Goal: Task Accomplishment & Management: Complete application form

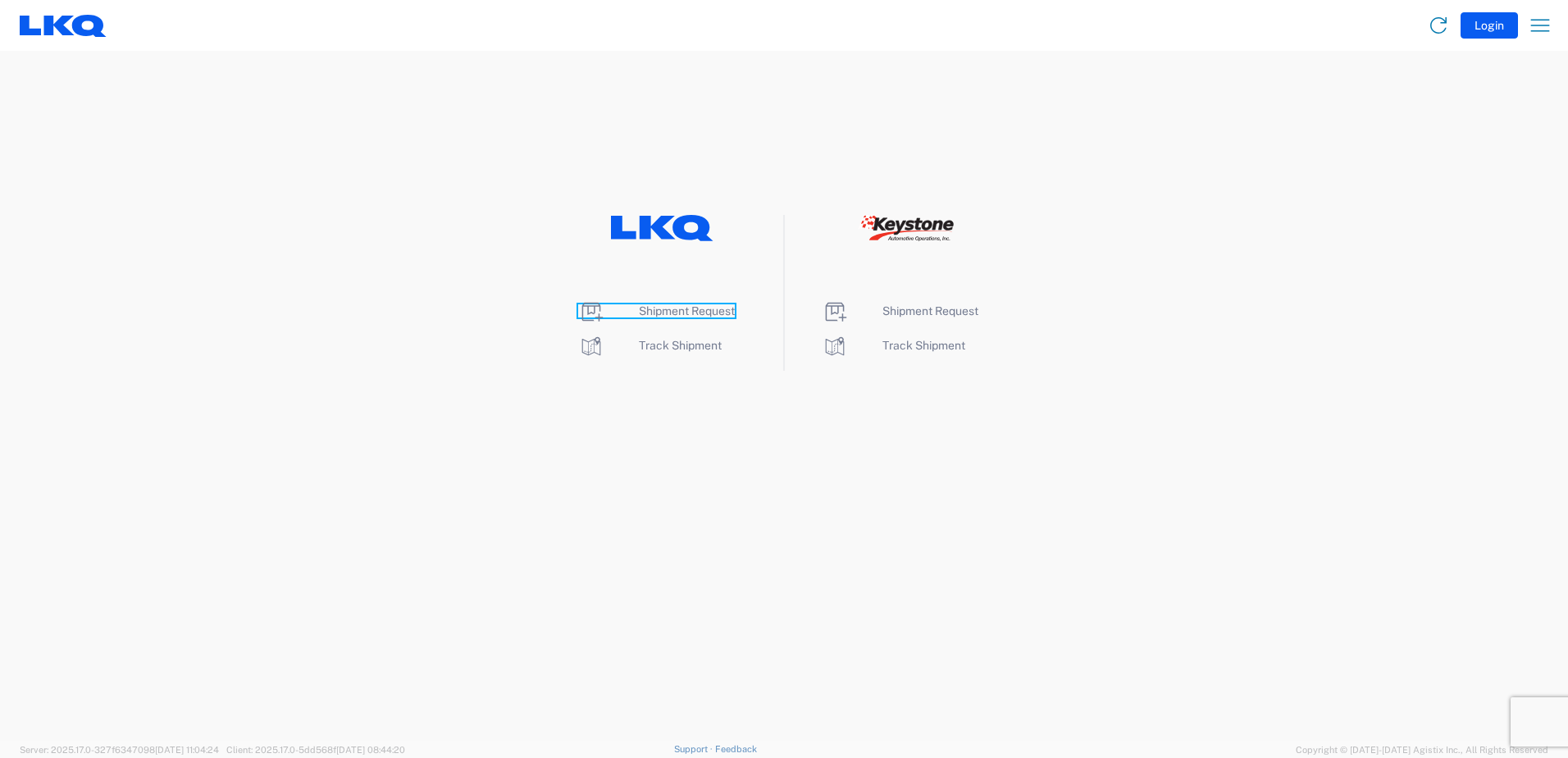
click at [651, 307] on span "Shipment Request" at bounding box center [687, 311] width 96 height 13
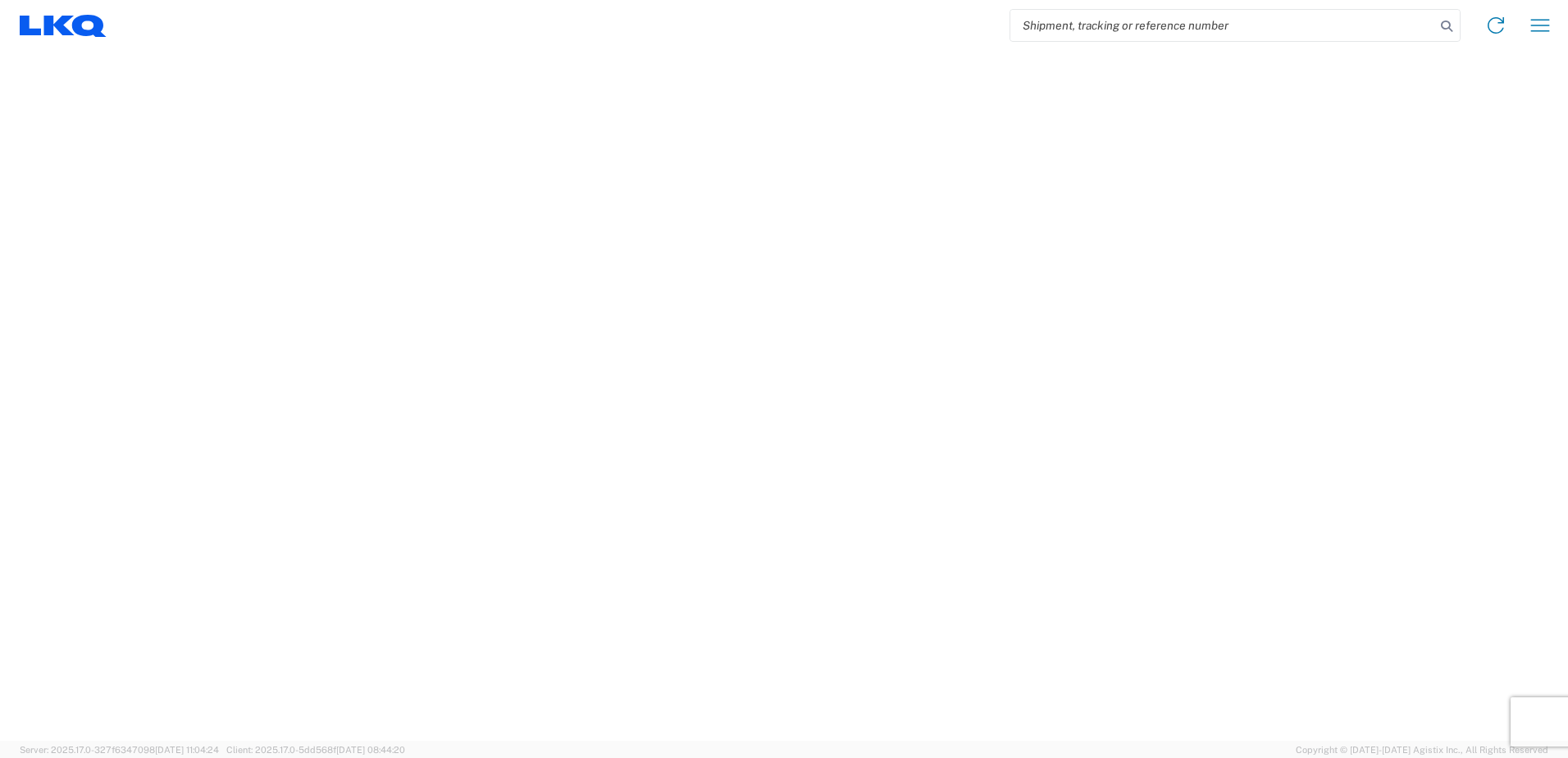
select select "FULL"
select select "LBS"
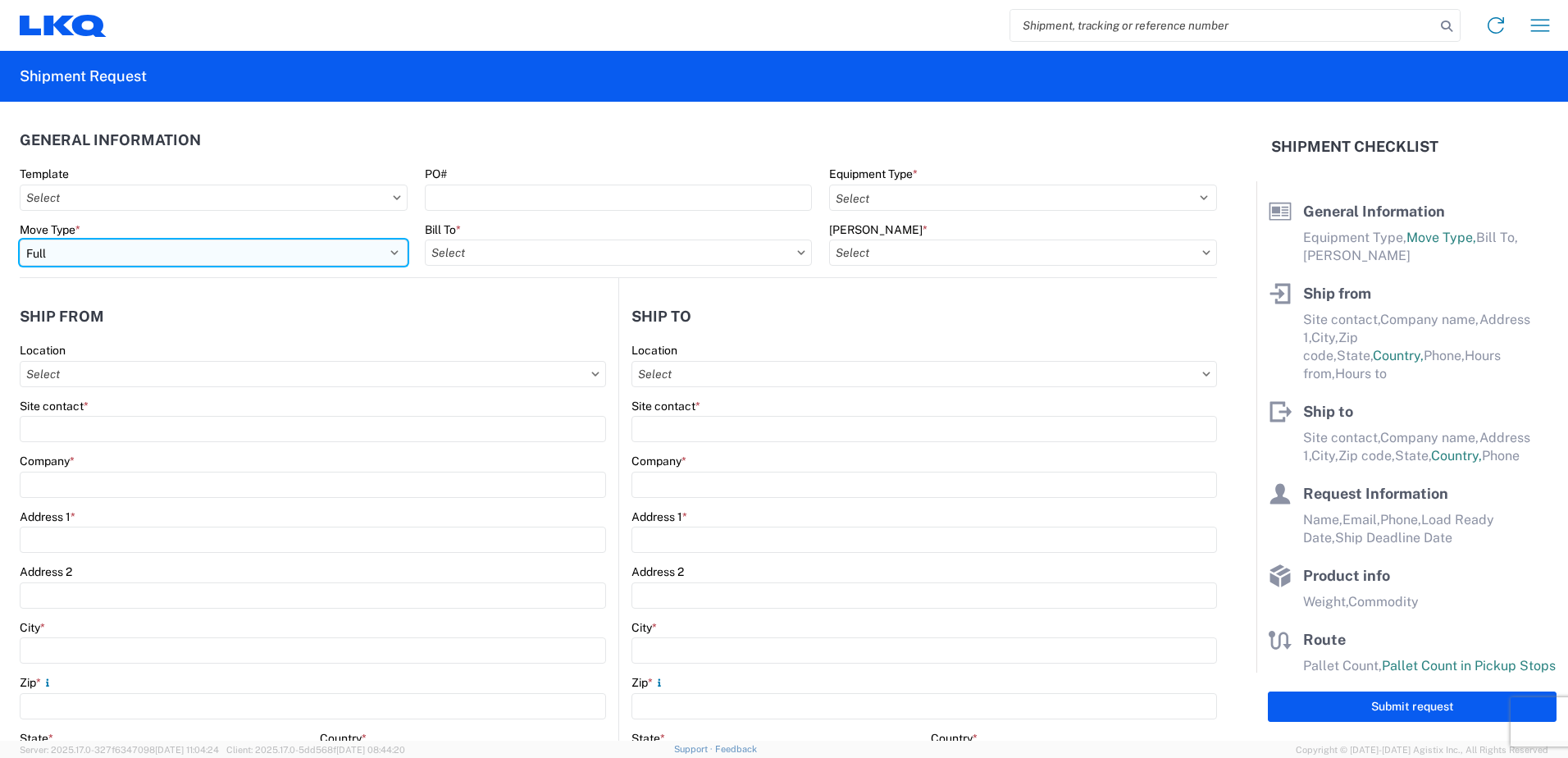
click at [391, 256] on select "Select Full Partial TL" at bounding box center [213, 253] width 388 height 26
click at [20, 240] on select "Select Full Partial TL" at bounding box center [213, 253] width 388 height 26
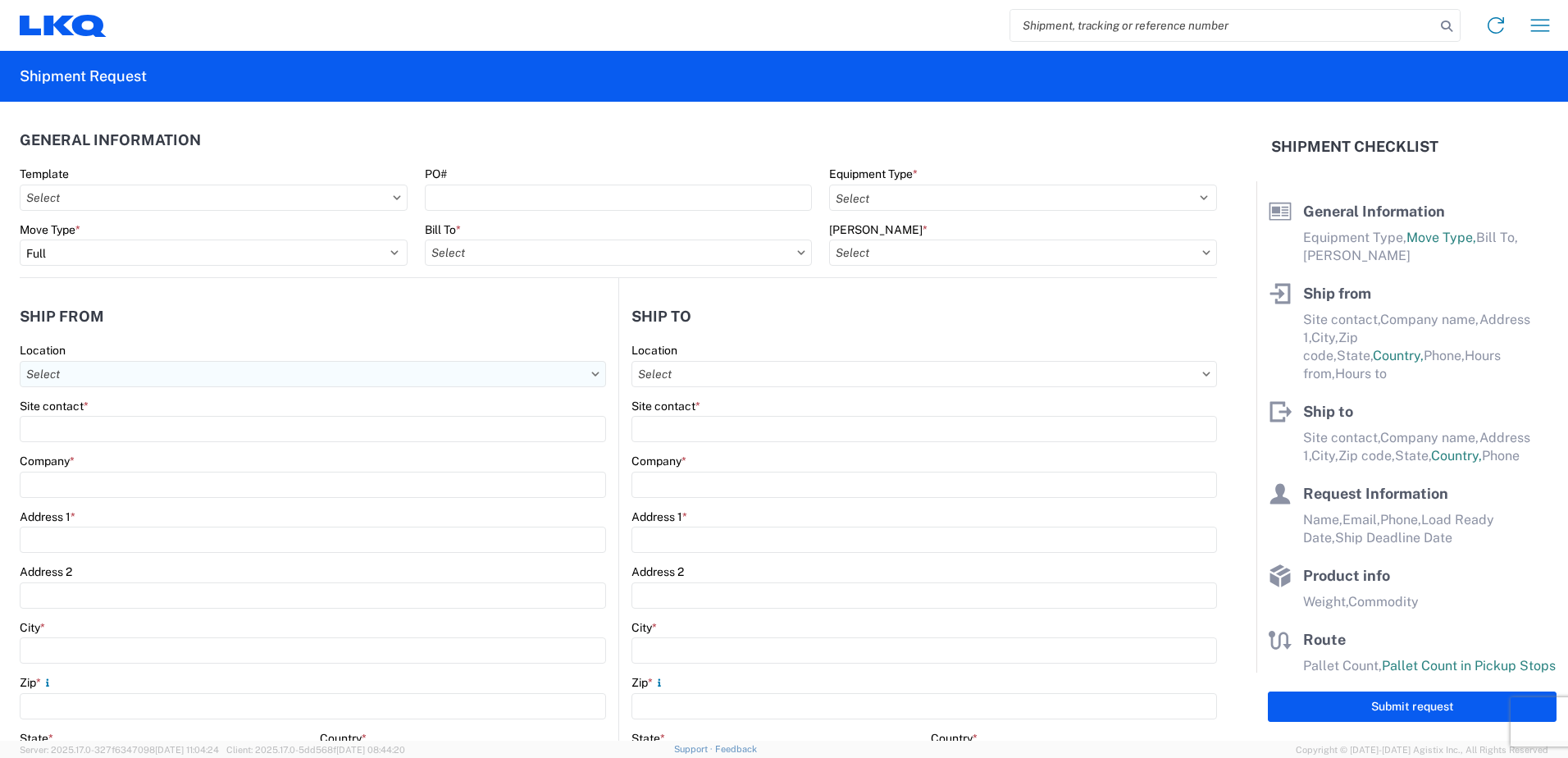
click at [483, 374] on input "Location" at bounding box center [313, 374] width 587 height 26
type input "1371"
click at [233, 450] on div "1371 - LKQ Advanced Auto Parts - [GEOGRAPHIC_DATA]" at bounding box center [175, 447] width 303 height 26
type input "1371 - LKQ Advanced Auto Parts - [GEOGRAPHIC_DATA]"
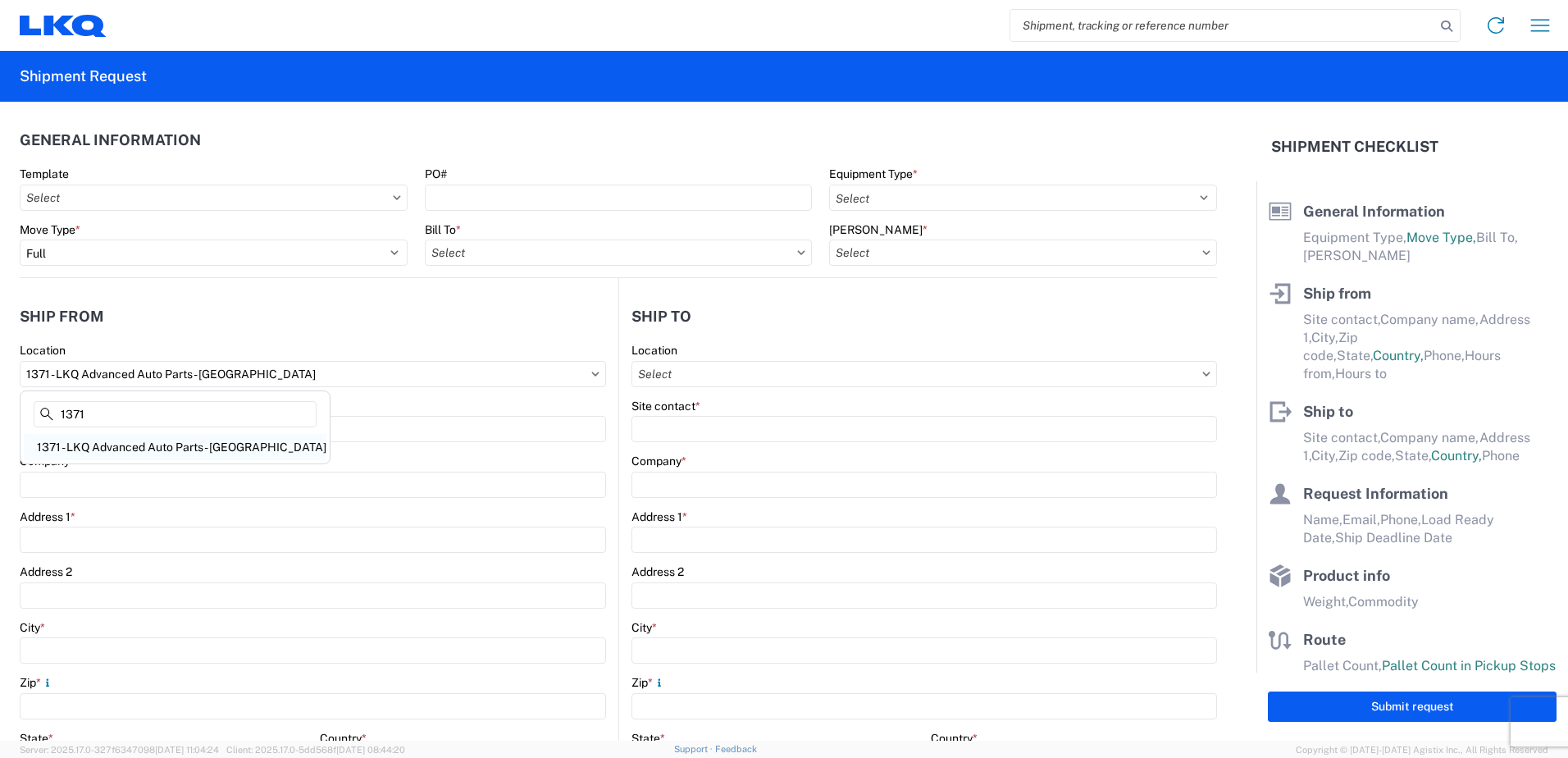
type input "LKQ Corporation"
type input "[STREET_ADDRESS][PERSON_NAME]"
type input "[GEOGRAPHIC_DATA]"
type input "02864"
select select "RI"
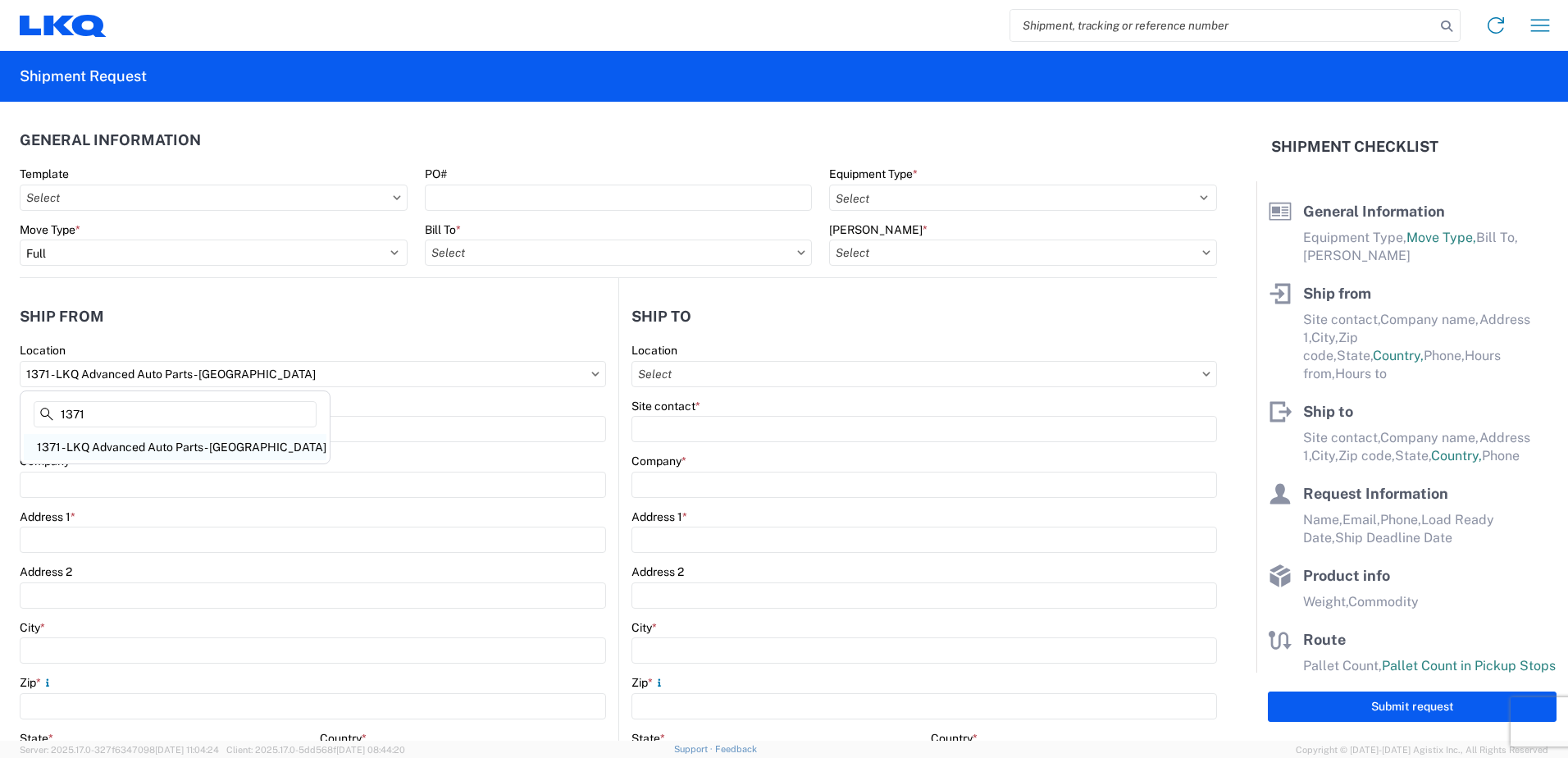
select select "US"
type input "07:00"
type input "17:00"
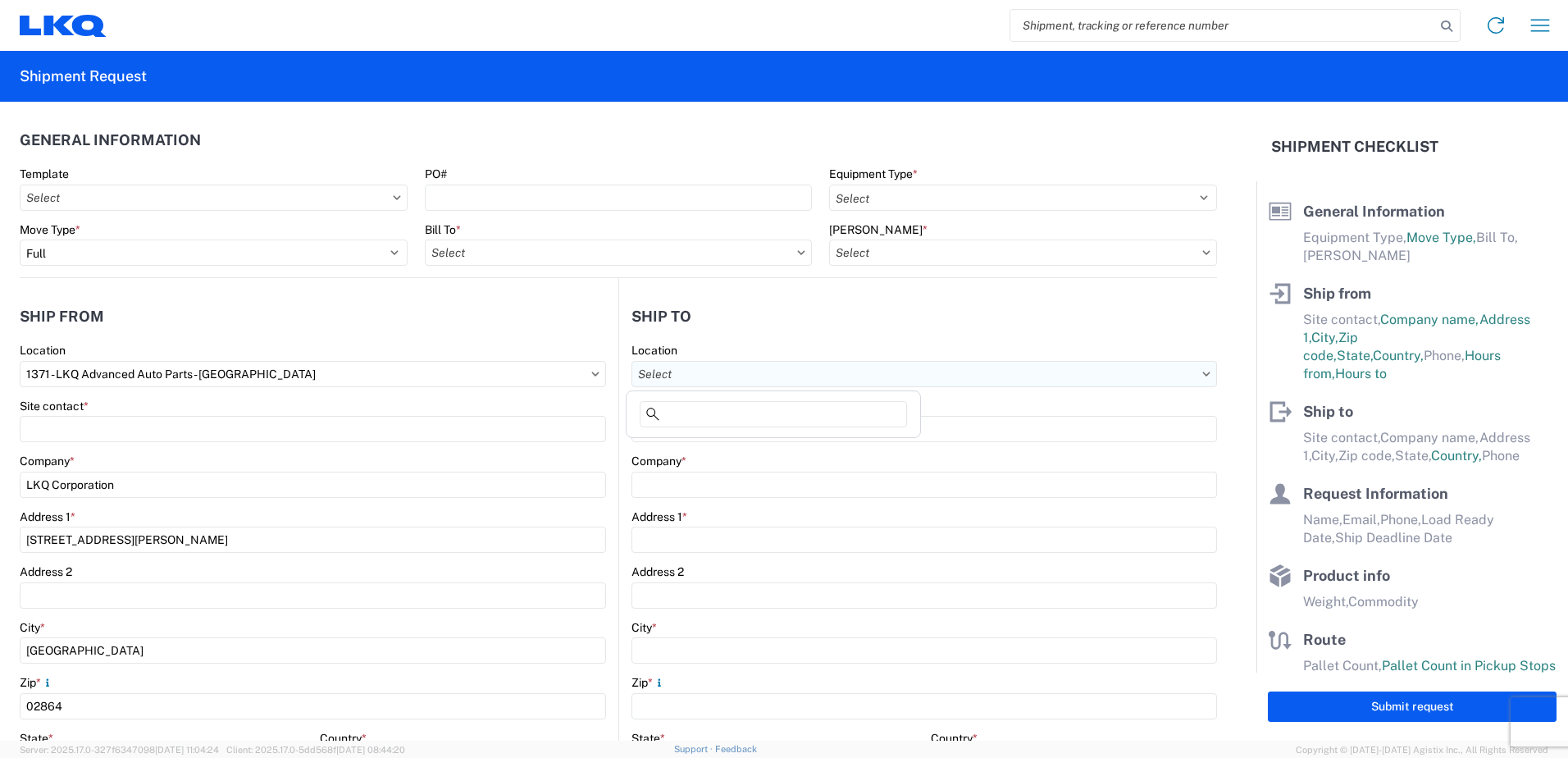
click at [709, 381] on input "Location" at bounding box center [925, 374] width 586 height 26
type input "3392"
click at [717, 450] on div "3392 - Transmetco" at bounding box center [774, 447] width 287 height 26
type input "3392 - Transmetco"
type input "LKQ Corporation"
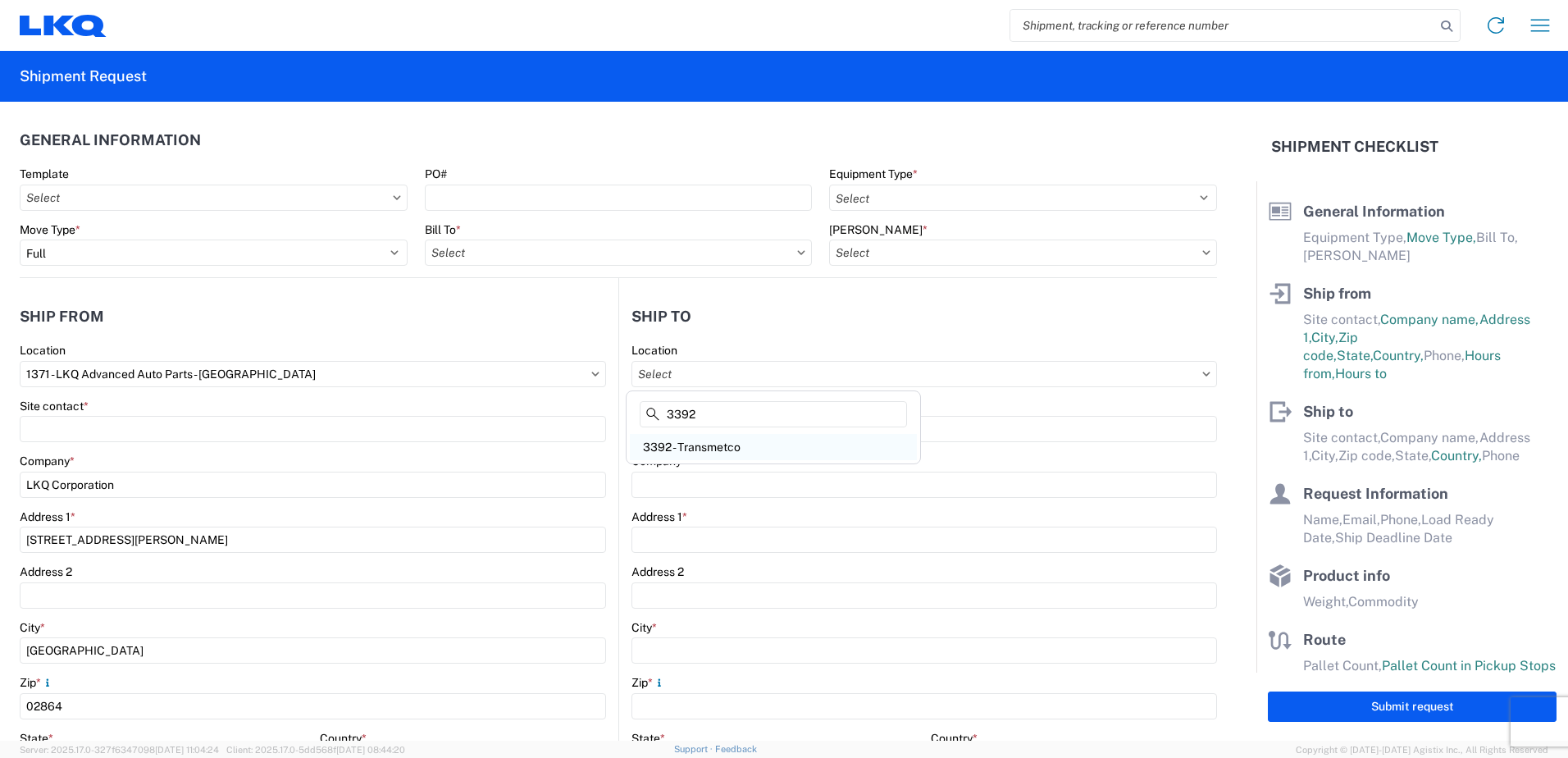
type input "[STREET_ADDRESS]"
type input "Huntington"
type input "46750"
select select "US"
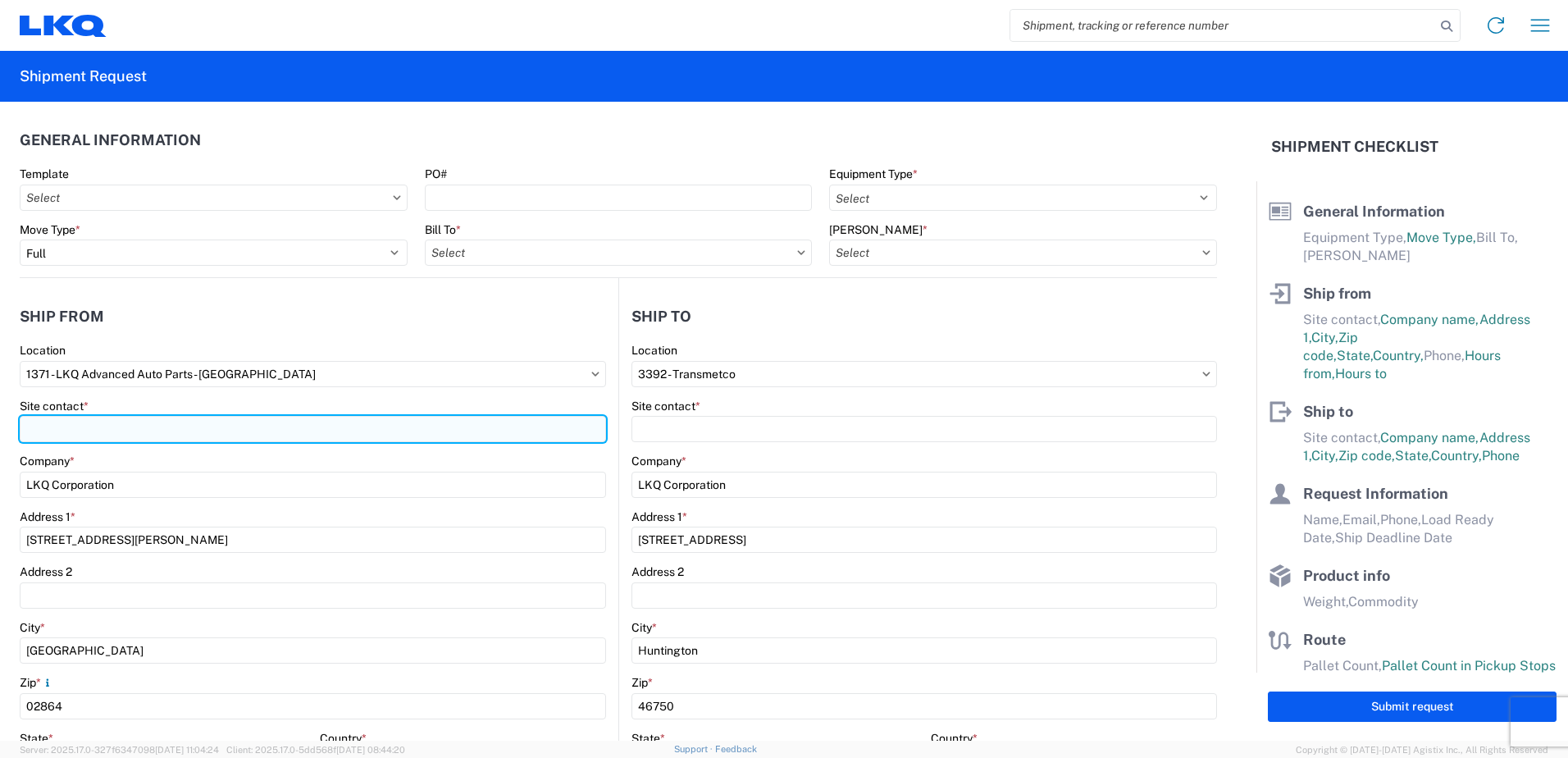
click at [66, 422] on input "Site contact *" at bounding box center [313, 429] width 587 height 26
type input "[PERSON_NAME]"
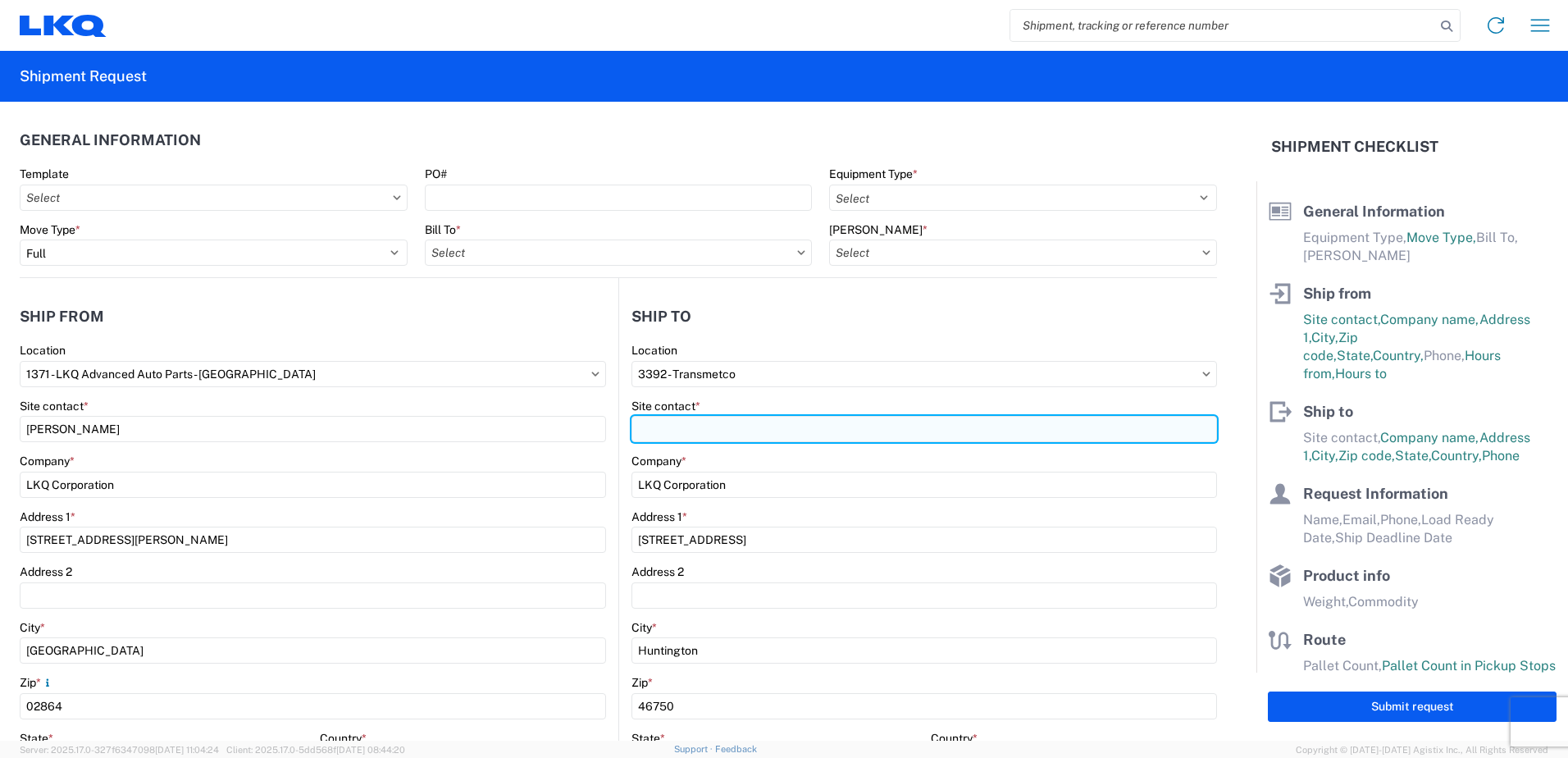
click at [674, 434] on input "Site contact *" at bounding box center [925, 429] width 586 height 26
type input "[PERSON_NAME]"
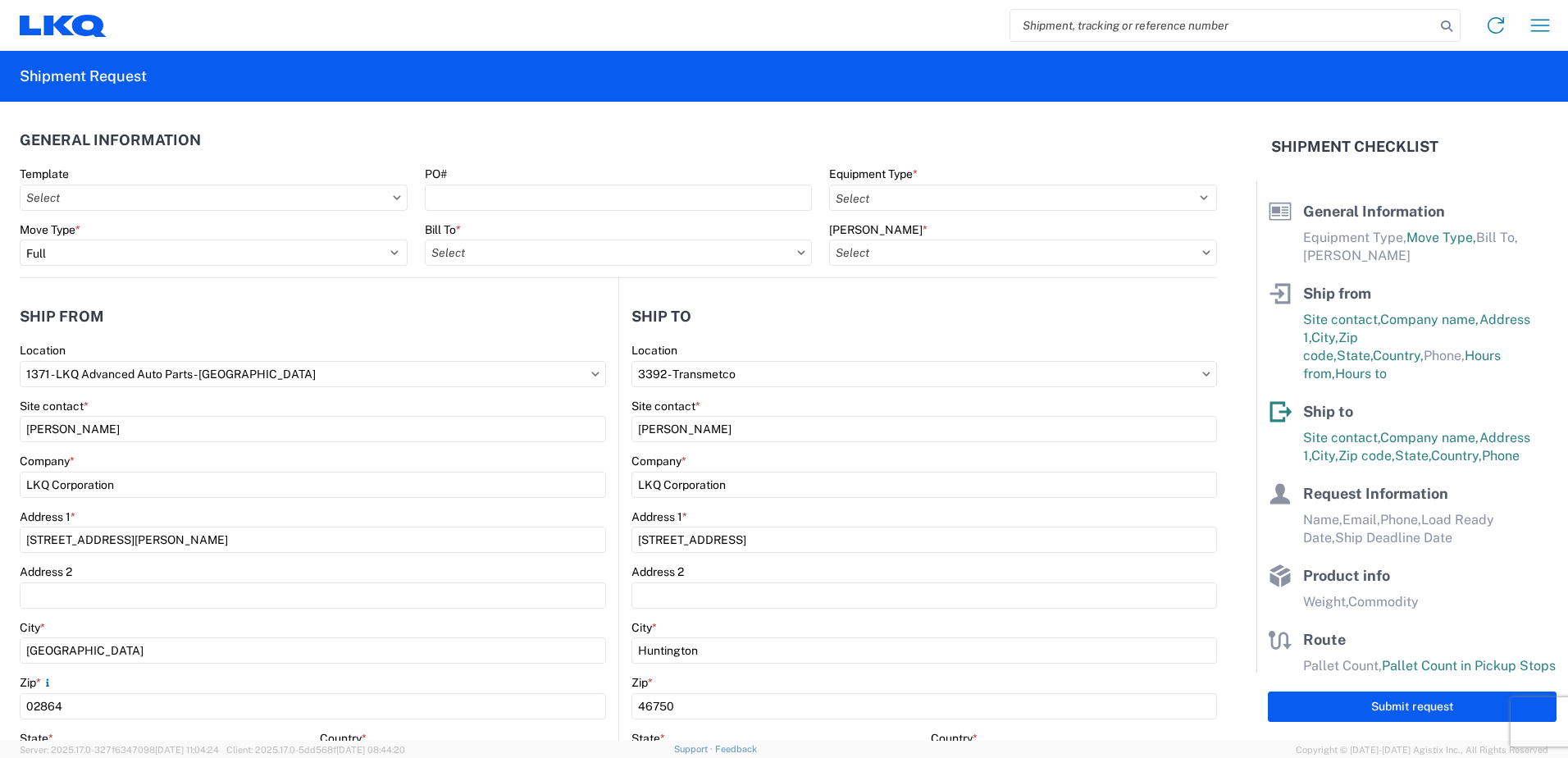
click at [1203, 254] on icon at bounding box center [1206, 252] width 7 height 4
click at [1191, 198] on select "Select 53’ Dry Van Flatbed Dropdeck (van) Lowboy (flatbed) Rail" at bounding box center [1023, 198] width 388 height 26
select select "STDV"
click at [830, 185] on select "Select 53’ Dry Van Flatbed Dropdeck (van) Lowboy (flatbed) Rail" at bounding box center [1023, 198] width 388 height 26
click at [893, 252] on input "[PERSON_NAME] *" at bounding box center [1023, 253] width 388 height 26
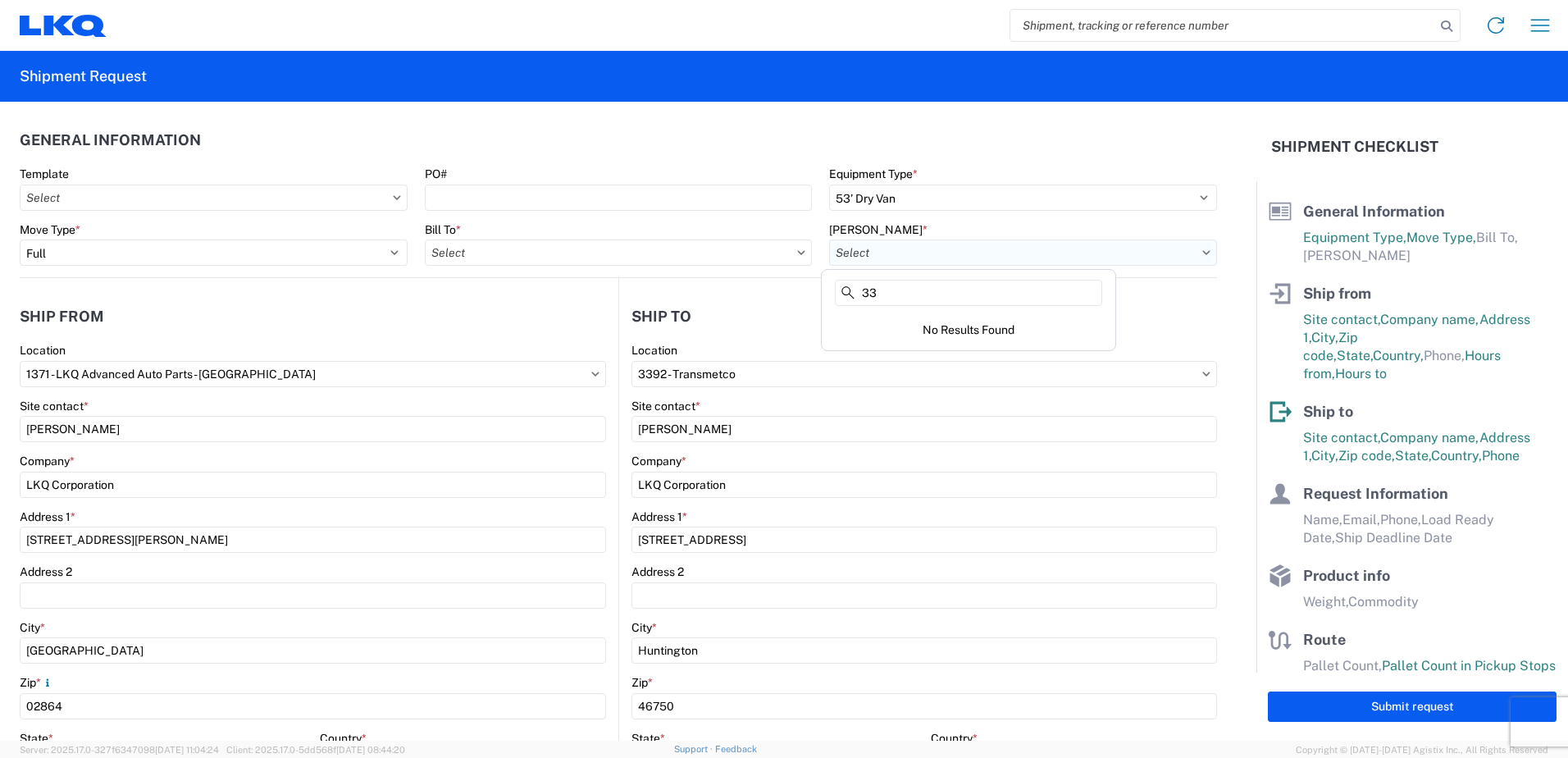
type input "3"
click at [1203, 254] on icon at bounding box center [1206, 252] width 7 height 4
click at [798, 252] on icon at bounding box center [802, 253] width 8 height 5
click at [690, 244] on input "Bill To *" at bounding box center [619, 253] width 388 height 26
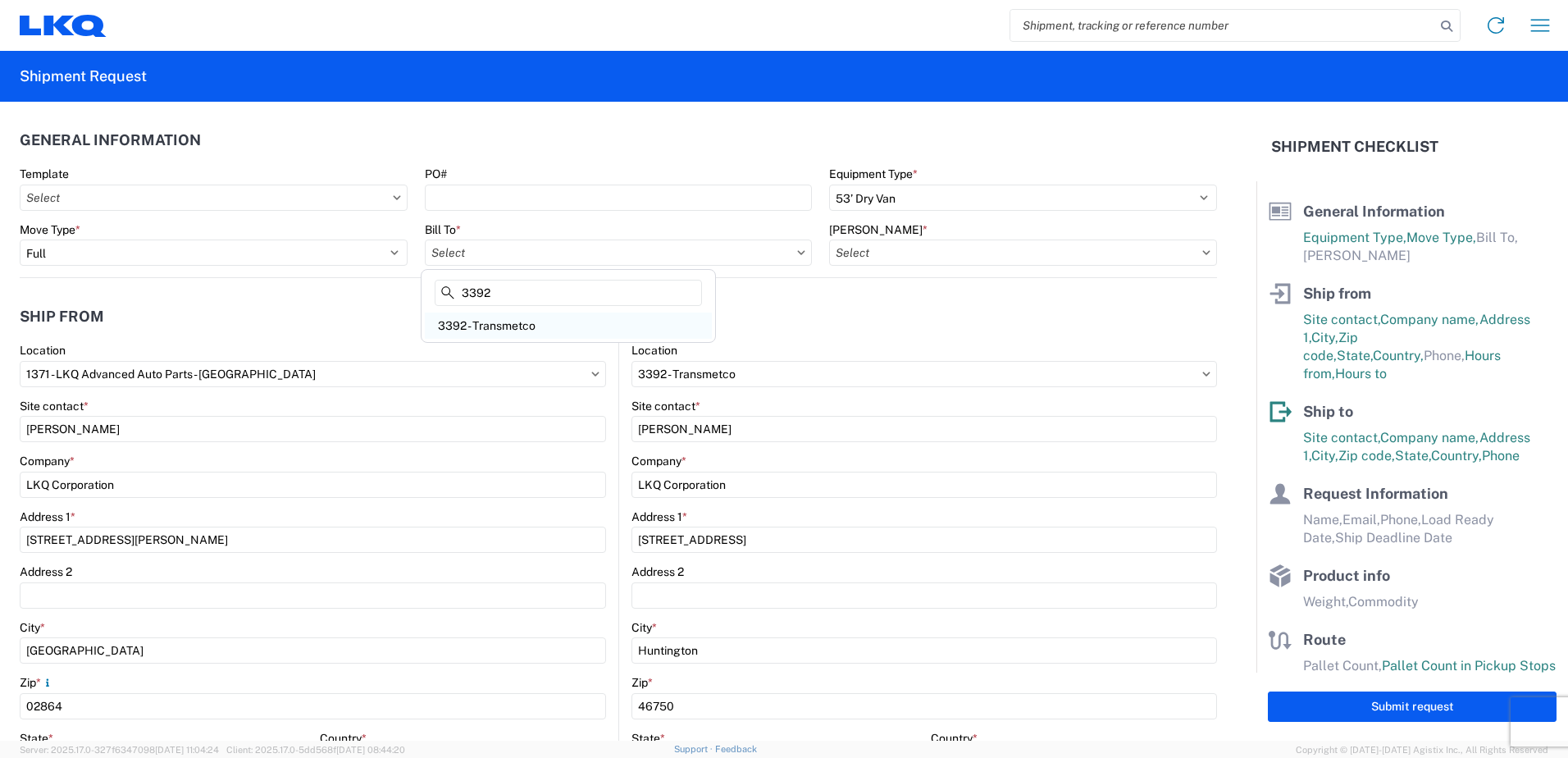
type input "3392"
click at [500, 323] on div "3392 - Transmetco" at bounding box center [569, 326] width 287 height 26
type input "3392 - Transmetco"
click at [1088, 253] on input "[PERSON_NAME] *" at bounding box center [1023, 253] width 388 height 26
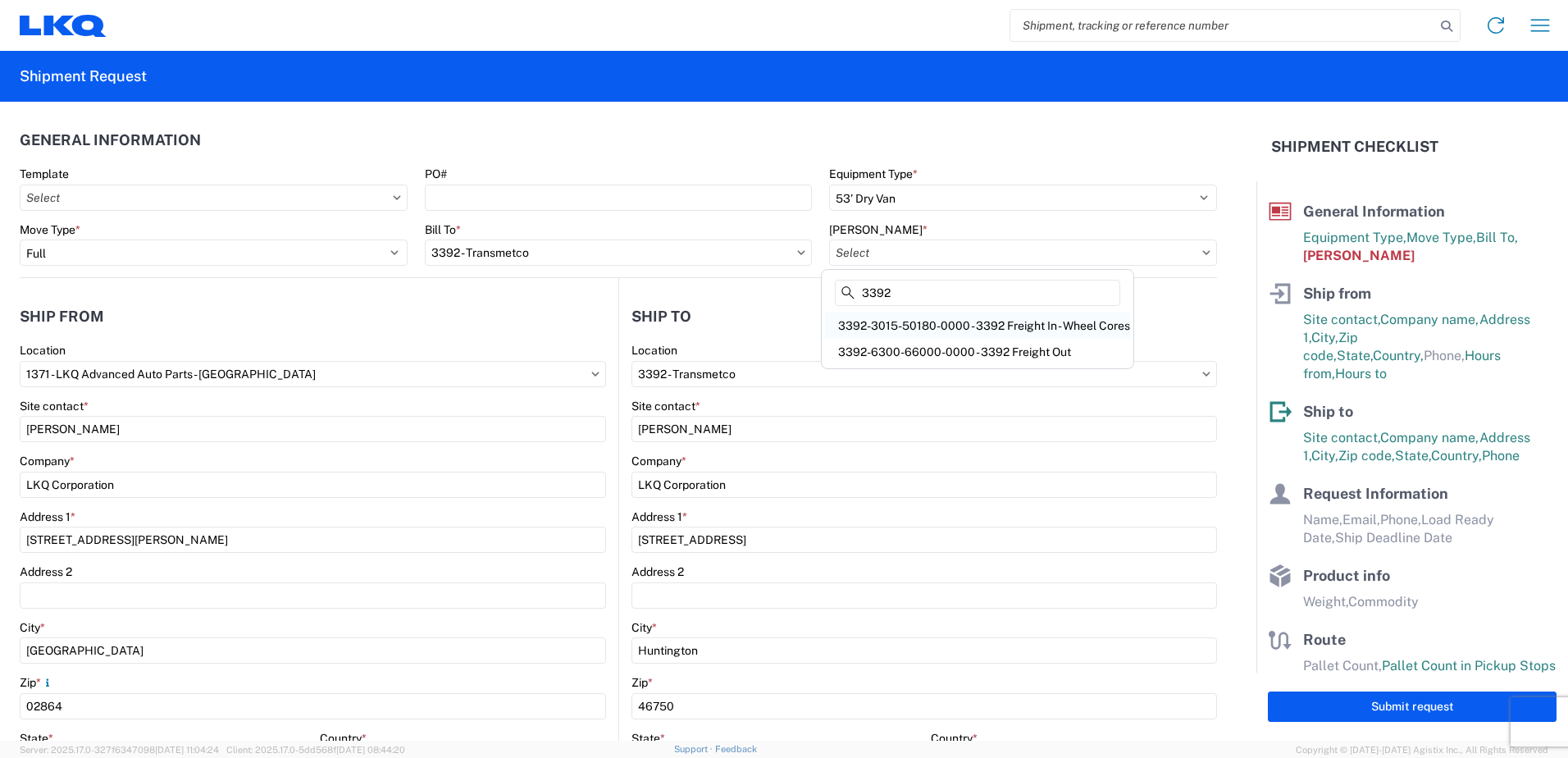
type input "3392"
click at [980, 324] on div "3392-3015-50180-0000 - 3392 Freight In - Wheel Cores" at bounding box center [978, 326] width 305 height 26
type input "3392-3015-50180-0000 - 3392 Freight In - Wheel Cores"
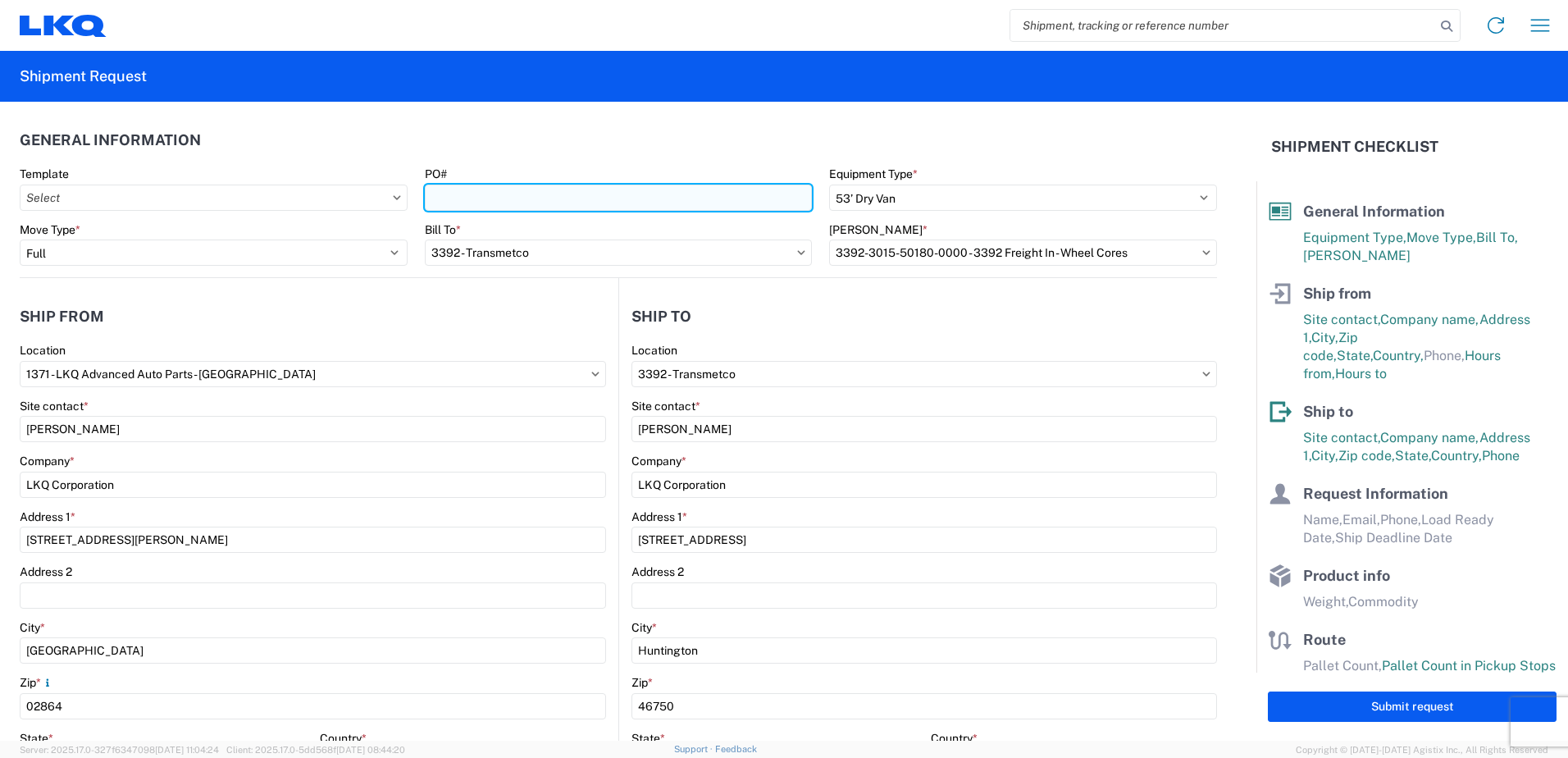
click at [576, 187] on input "PO#" at bounding box center [619, 198] width 388 height 26
type input "t"
type input "T31333"
click at [115, 194] on input "Template" at bounding box center [213, 198] width 388 height 26
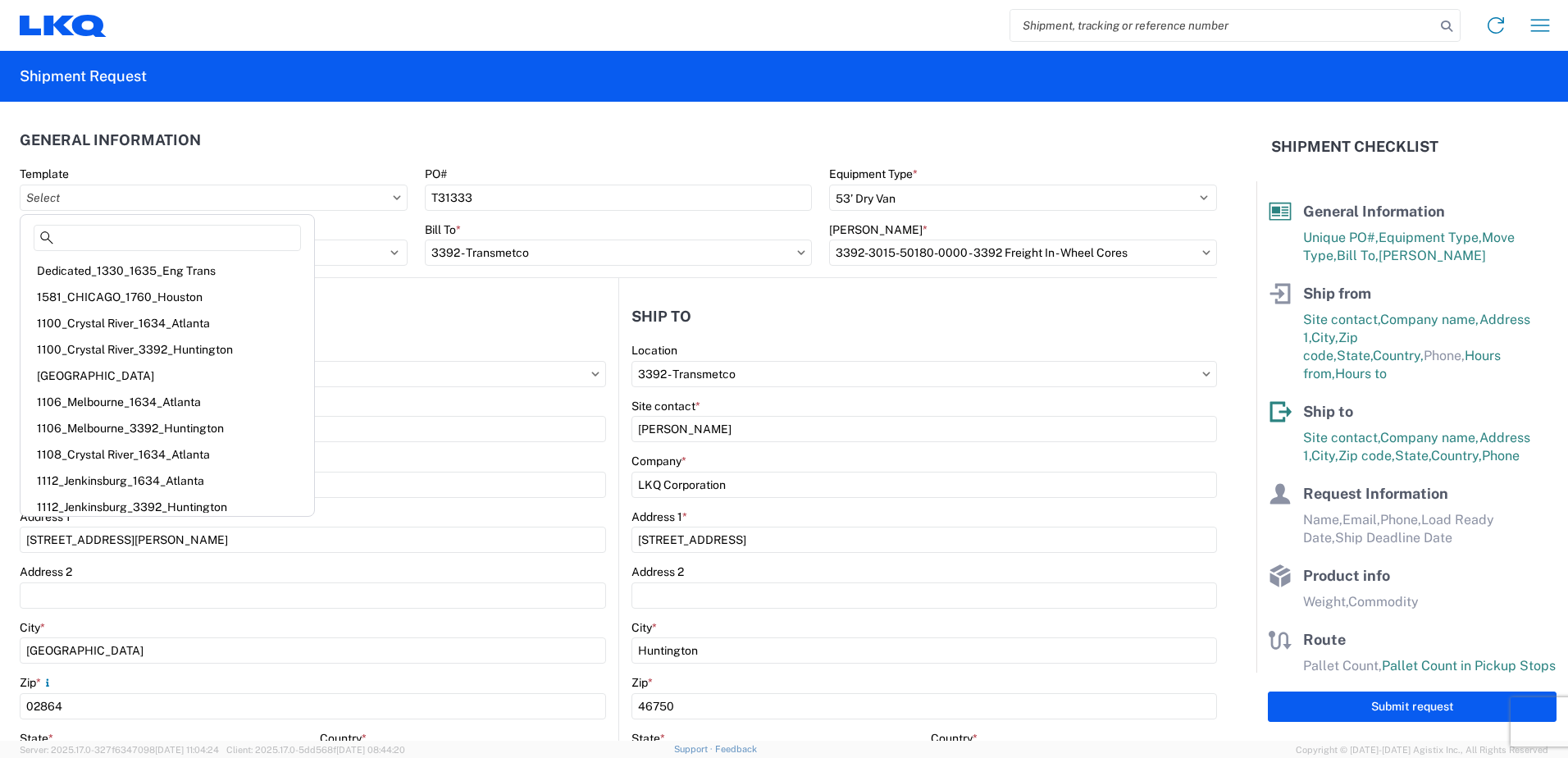
click at [371, 154] on header "General Information" at bounding box center [618, 139] width 1197 height 37
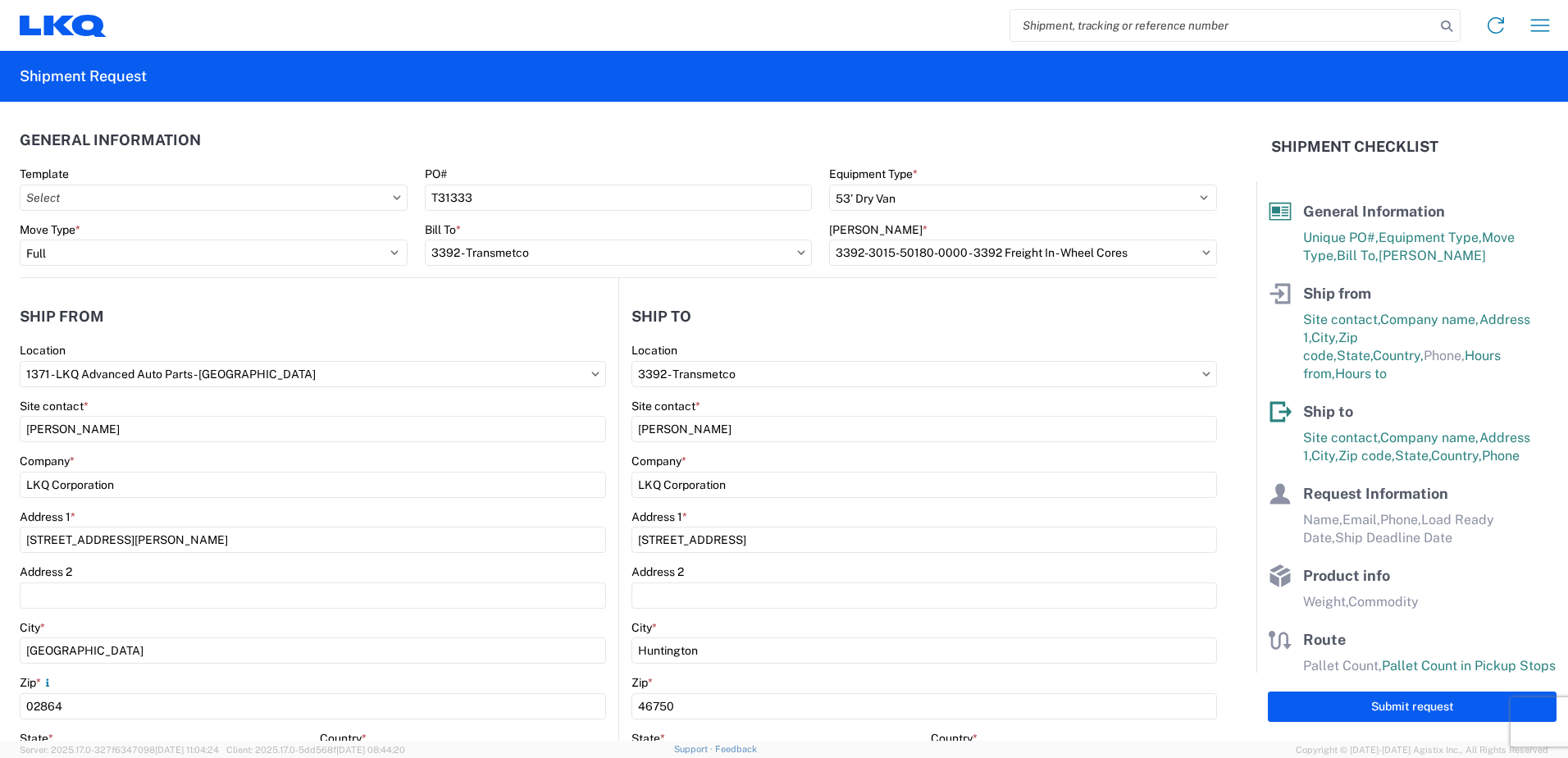
click at [393, 198] on icon at bounding box center [396, 197] width 7 height 4
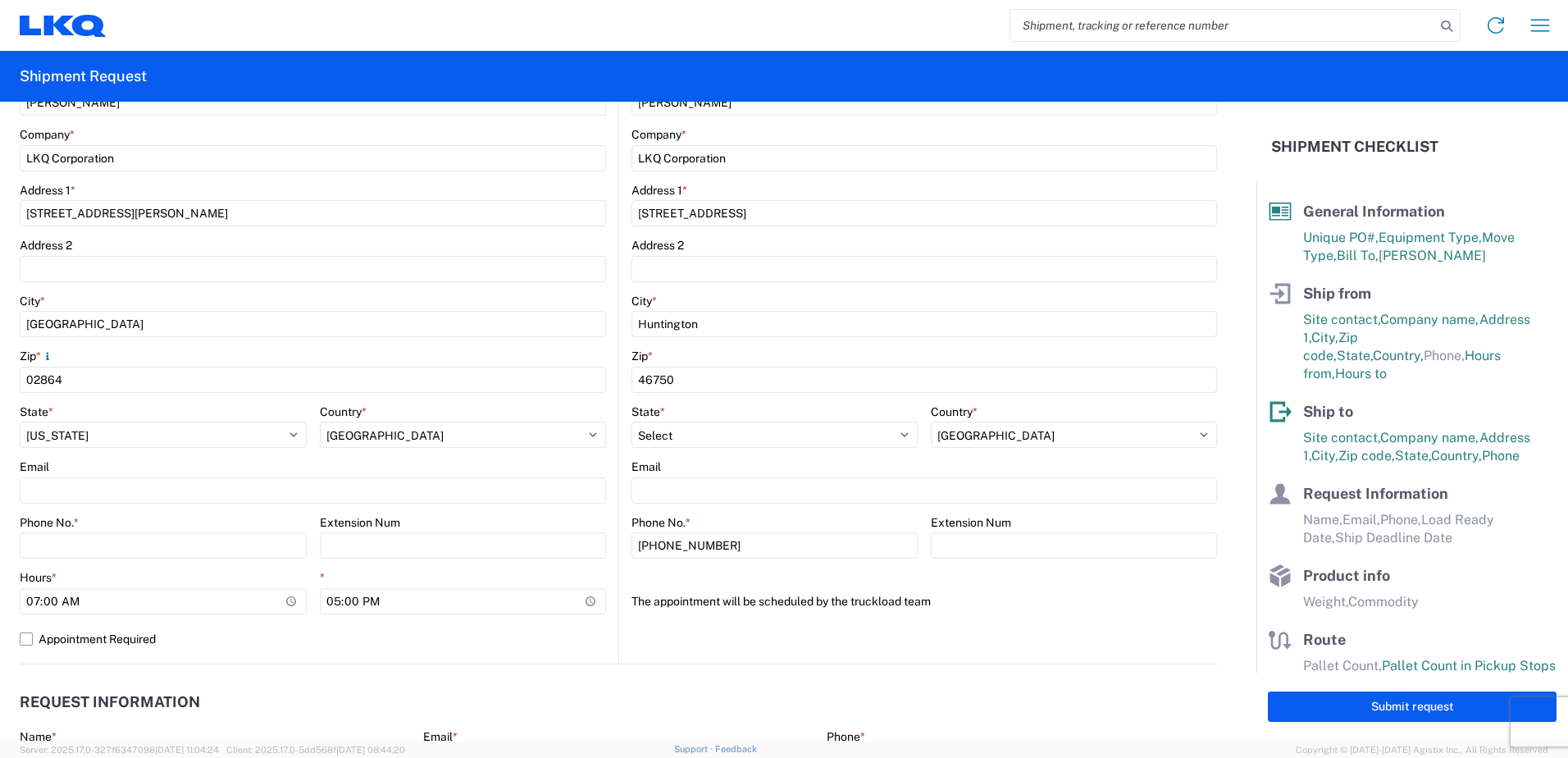
scroll to position [328, 0]
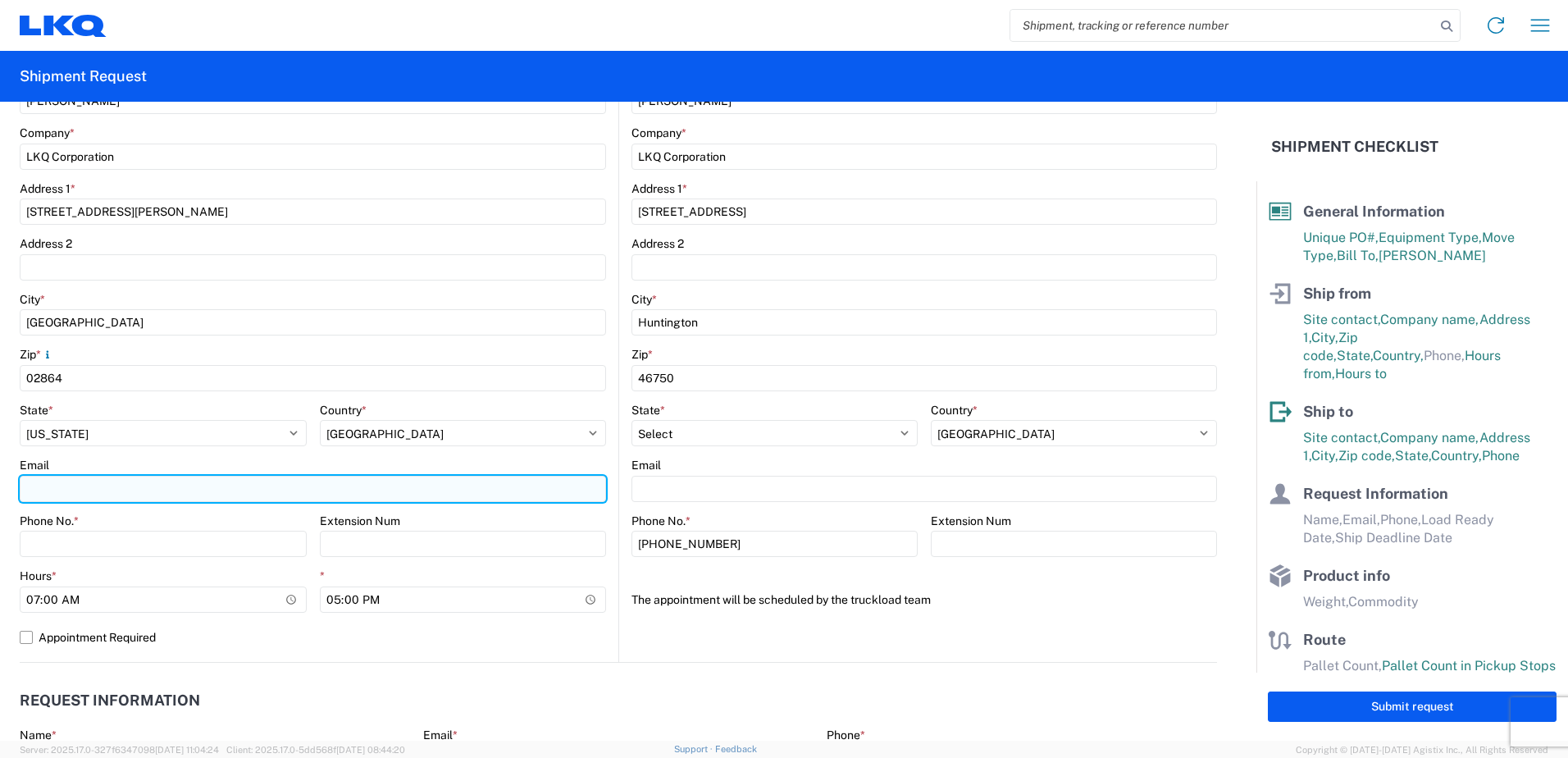
click at [113, 487] on input "Email" at bounding box center [313, 489] width 587 height 26
type input "[EMAIL_ADDRESS][DOMAIN_NAME]"
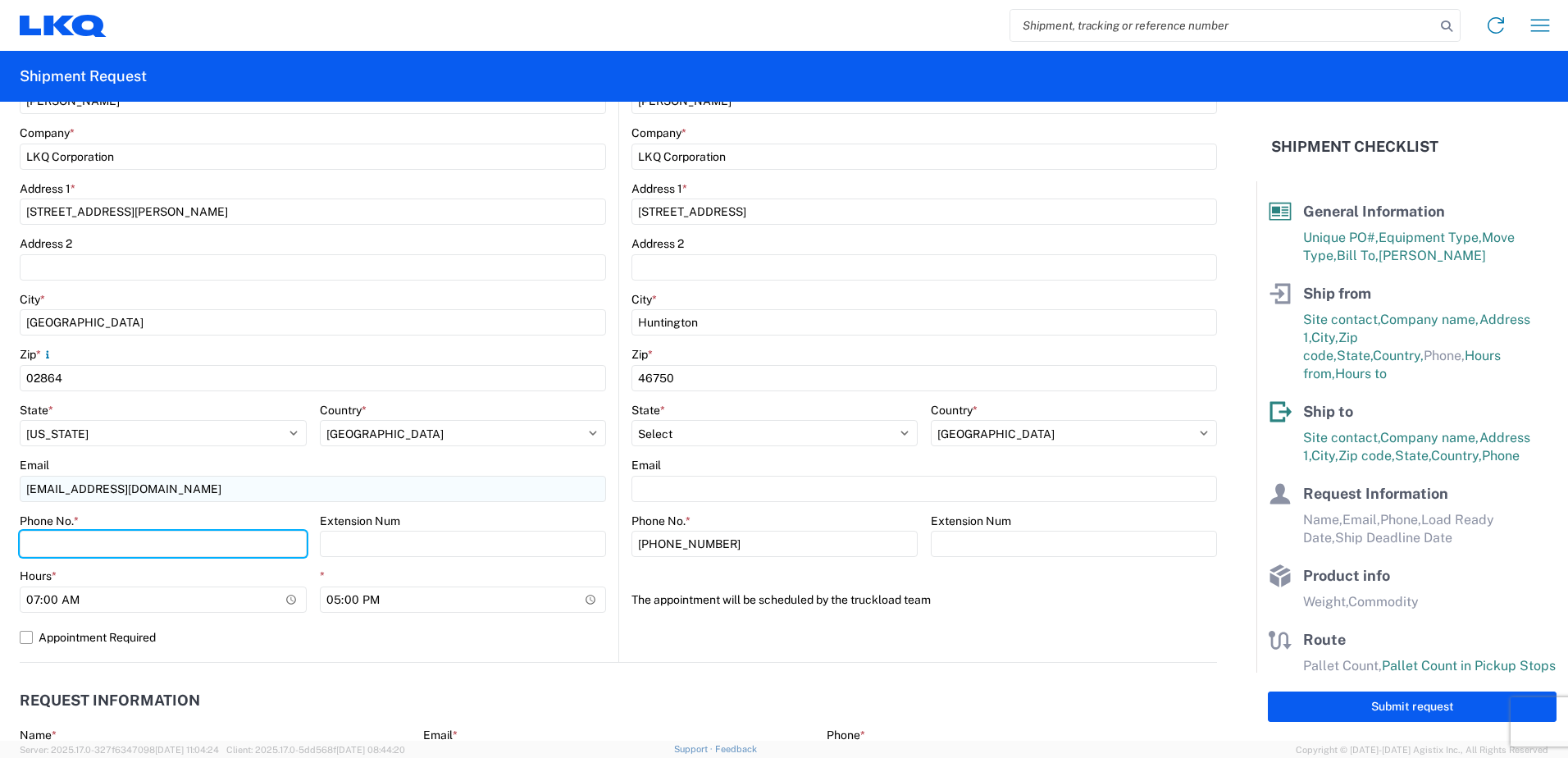
type input "9782355080"
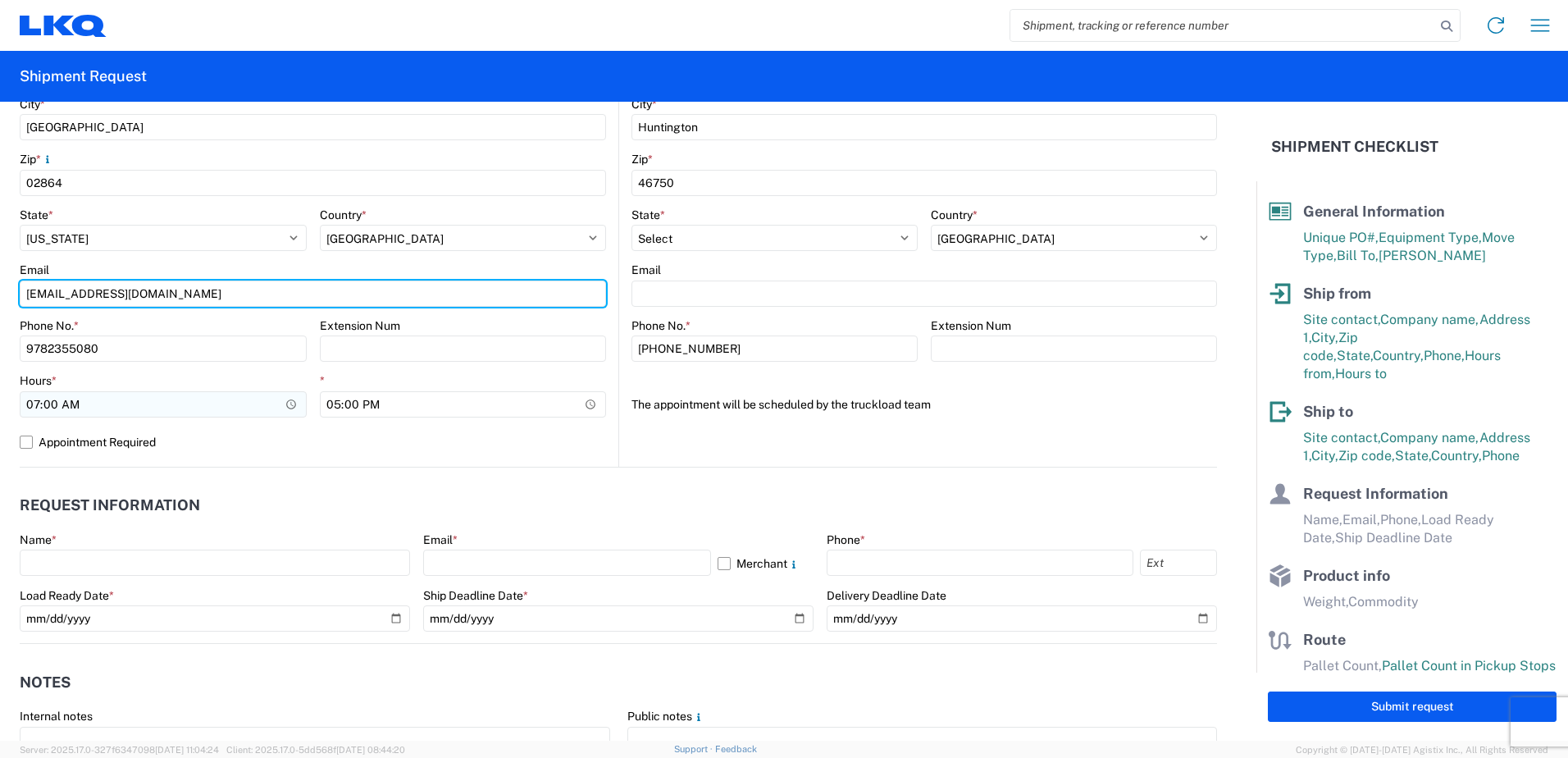
scroll to position [574, 0]
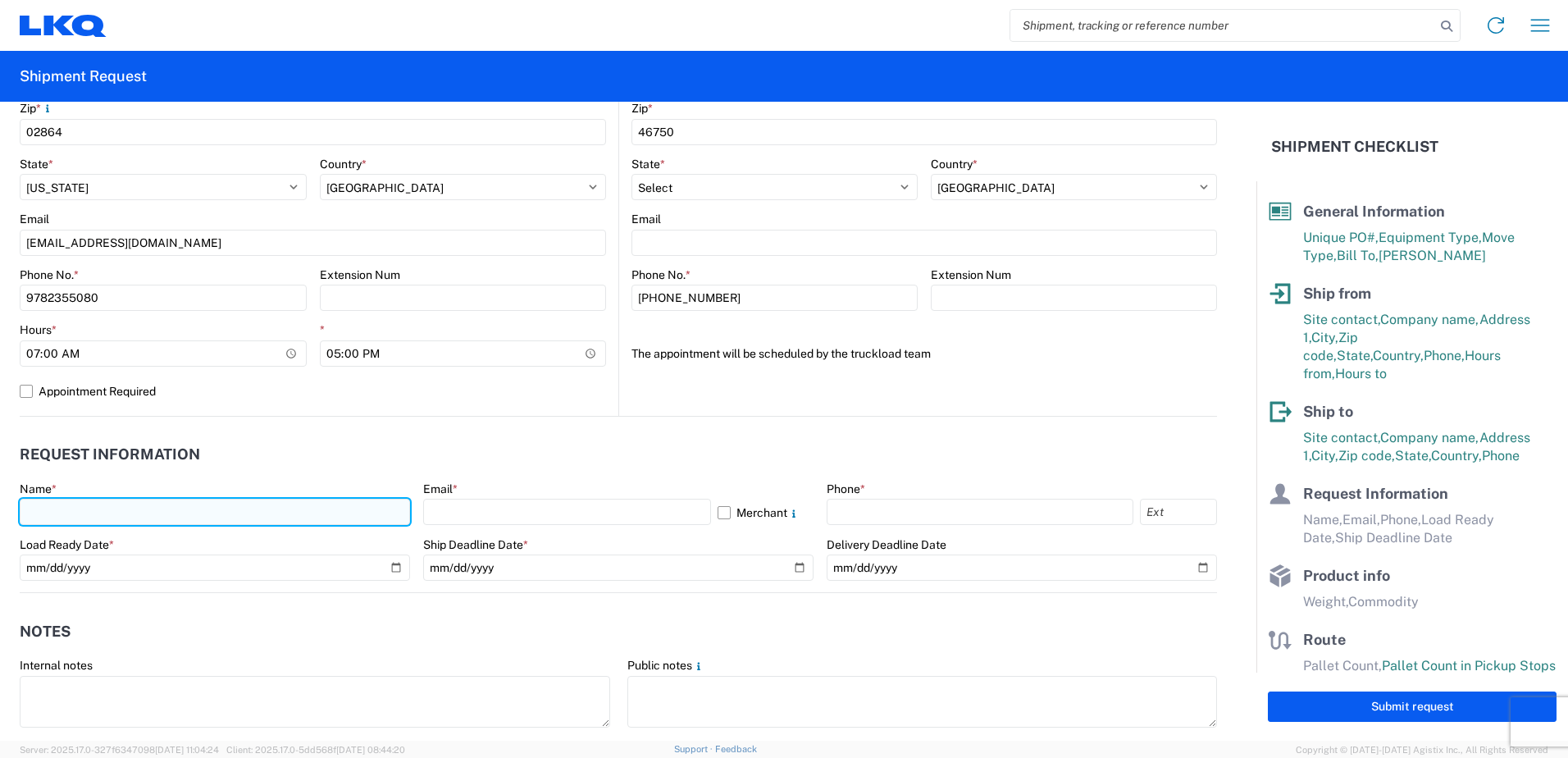
click at [74, 509] on input "text" at bounding box center [215, 512] width 391 height 26
type input "Shipping"
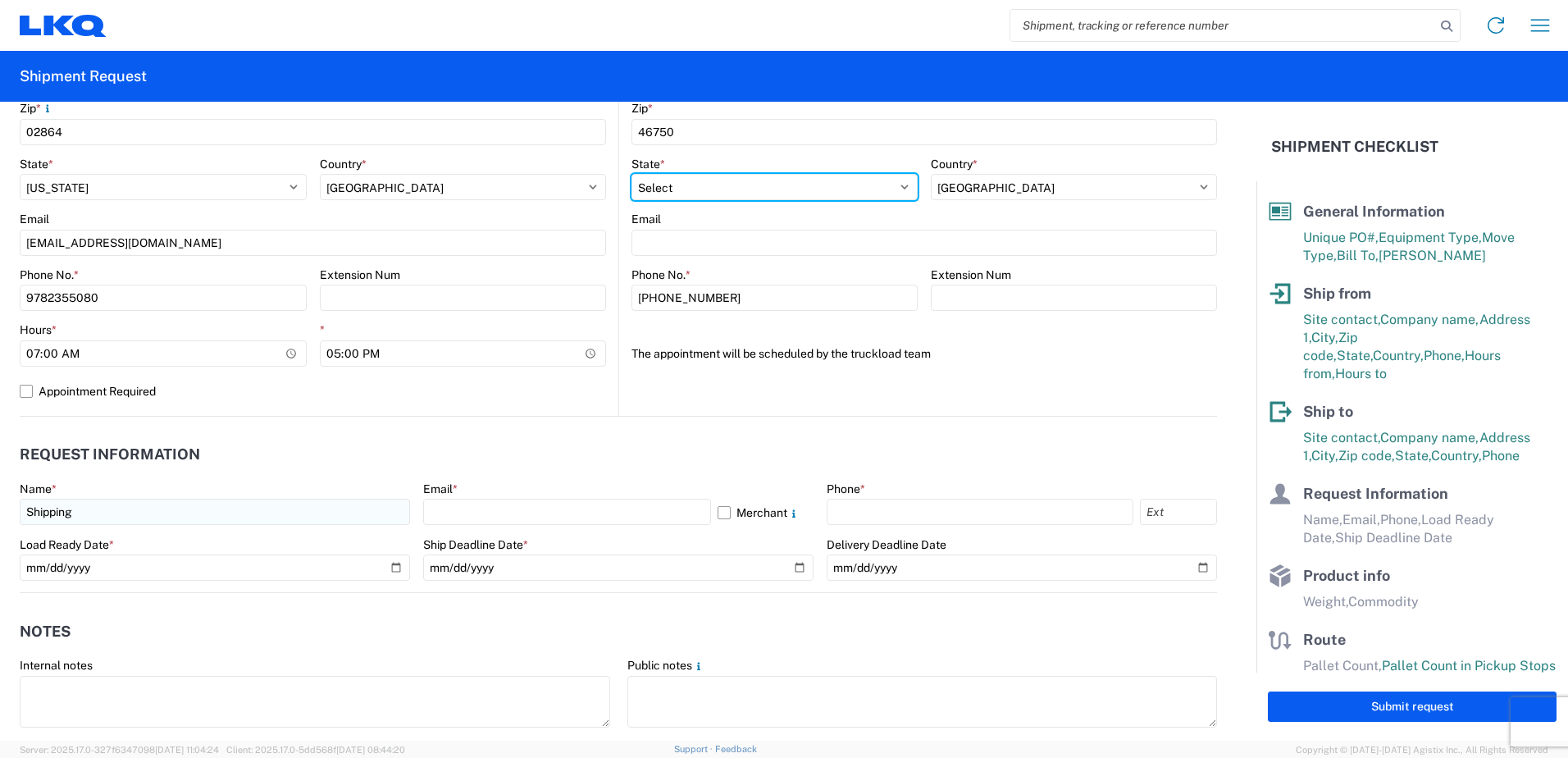
select select "RI"
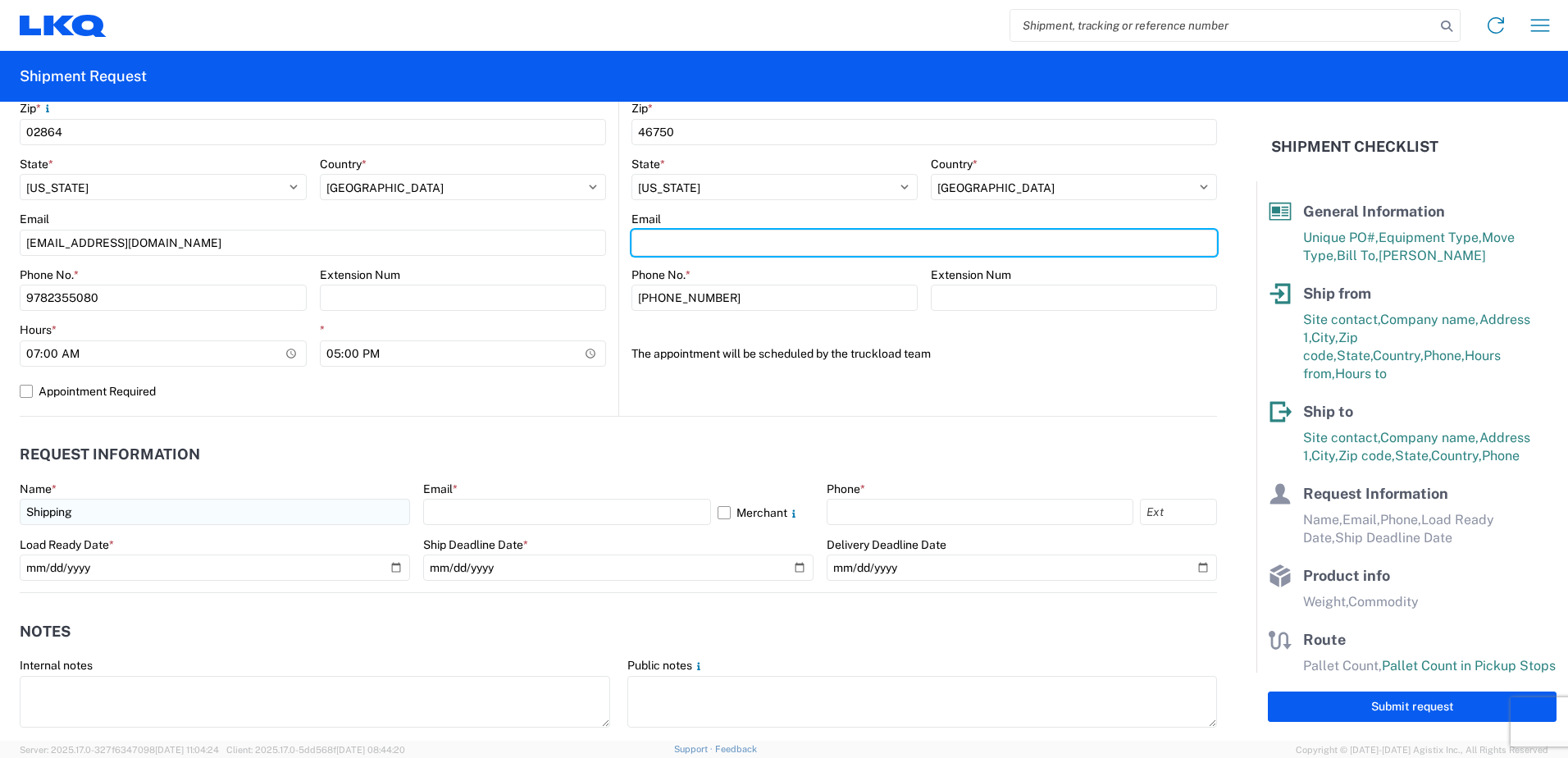
type input "[EMAIL_ADDRESS][DOMAIN_NAME]"
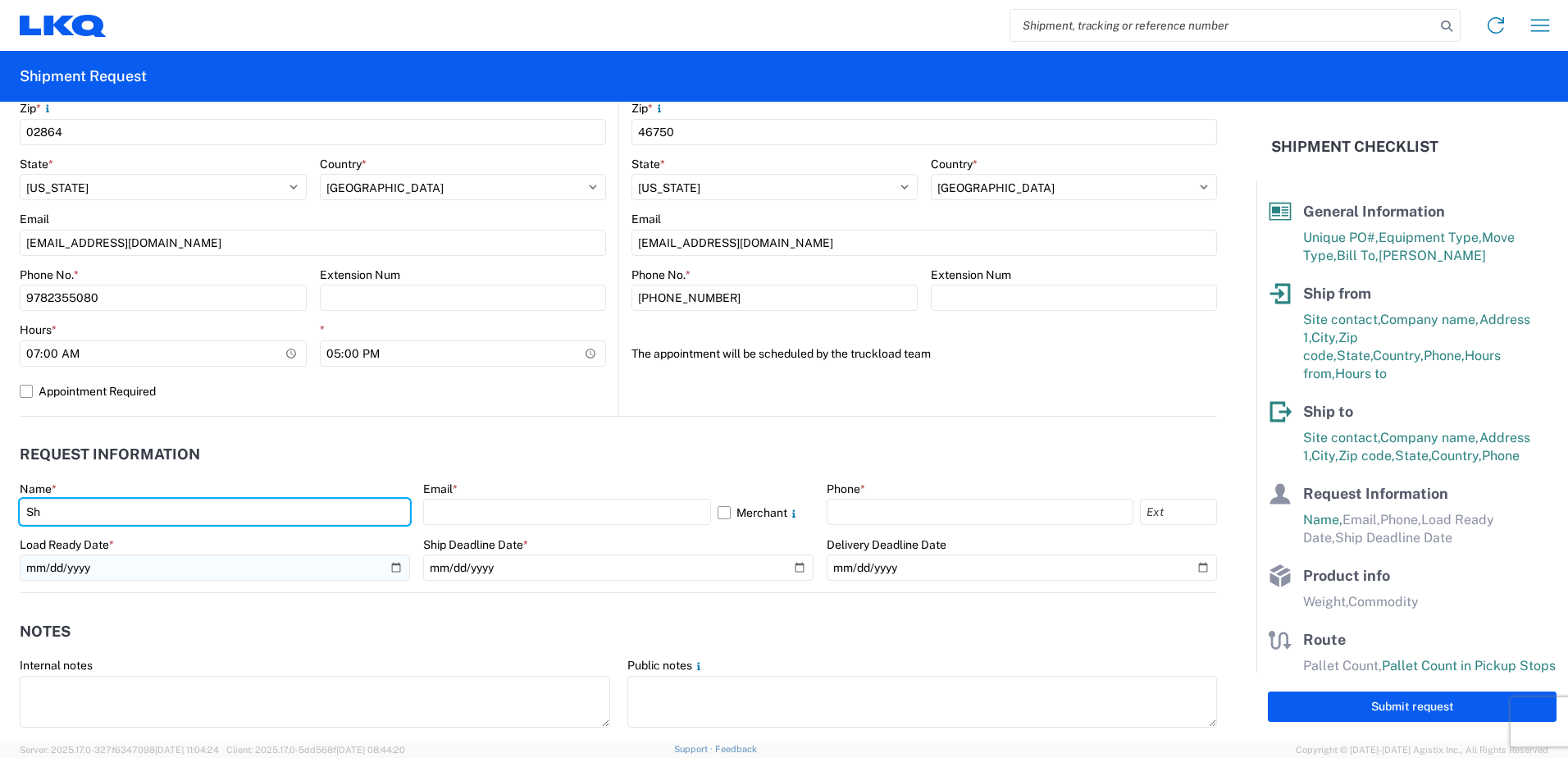
type input "S"
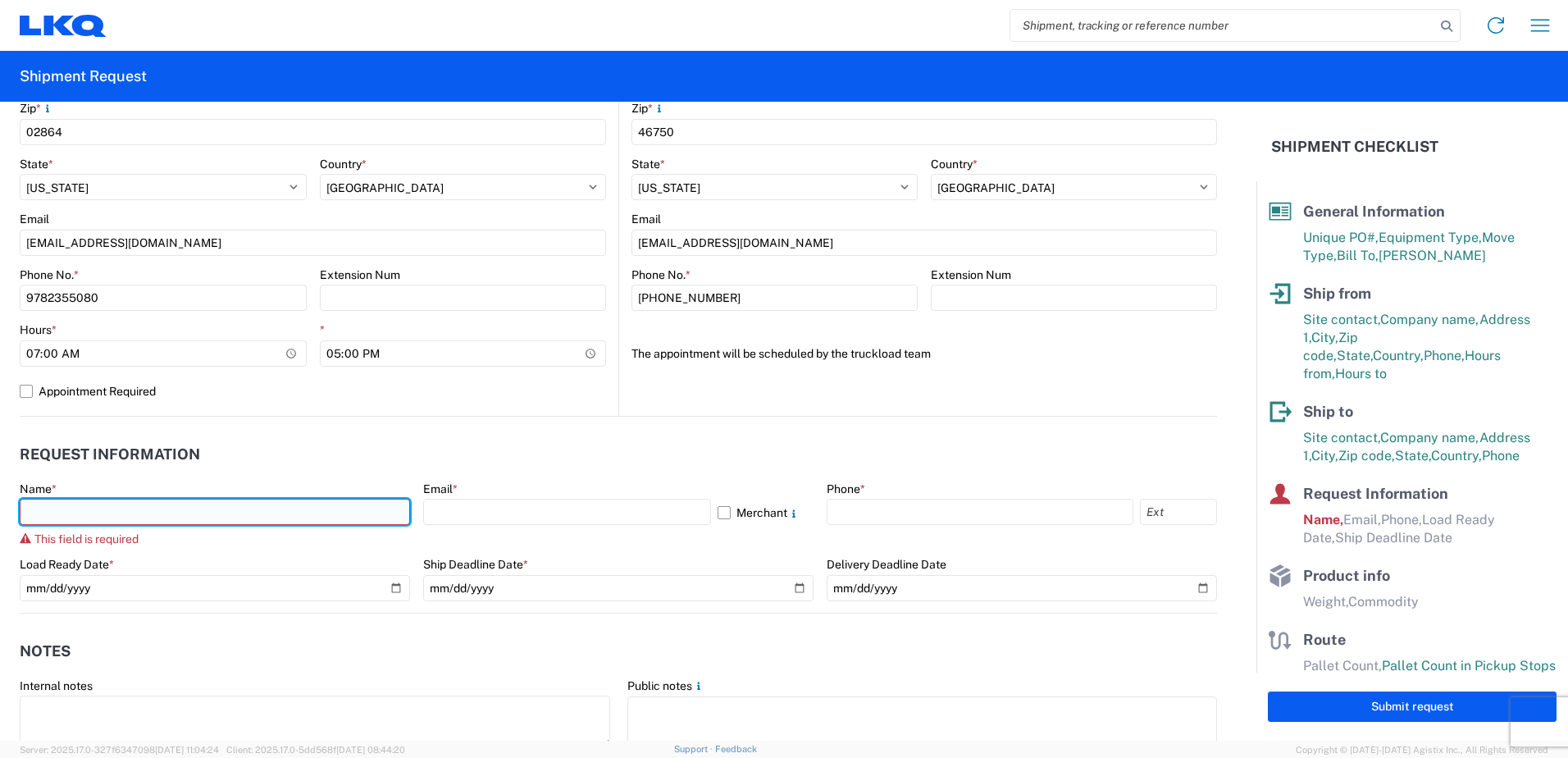
click at [213, 517] on input "text" at bounding box center [215, 512] width 391 height 26
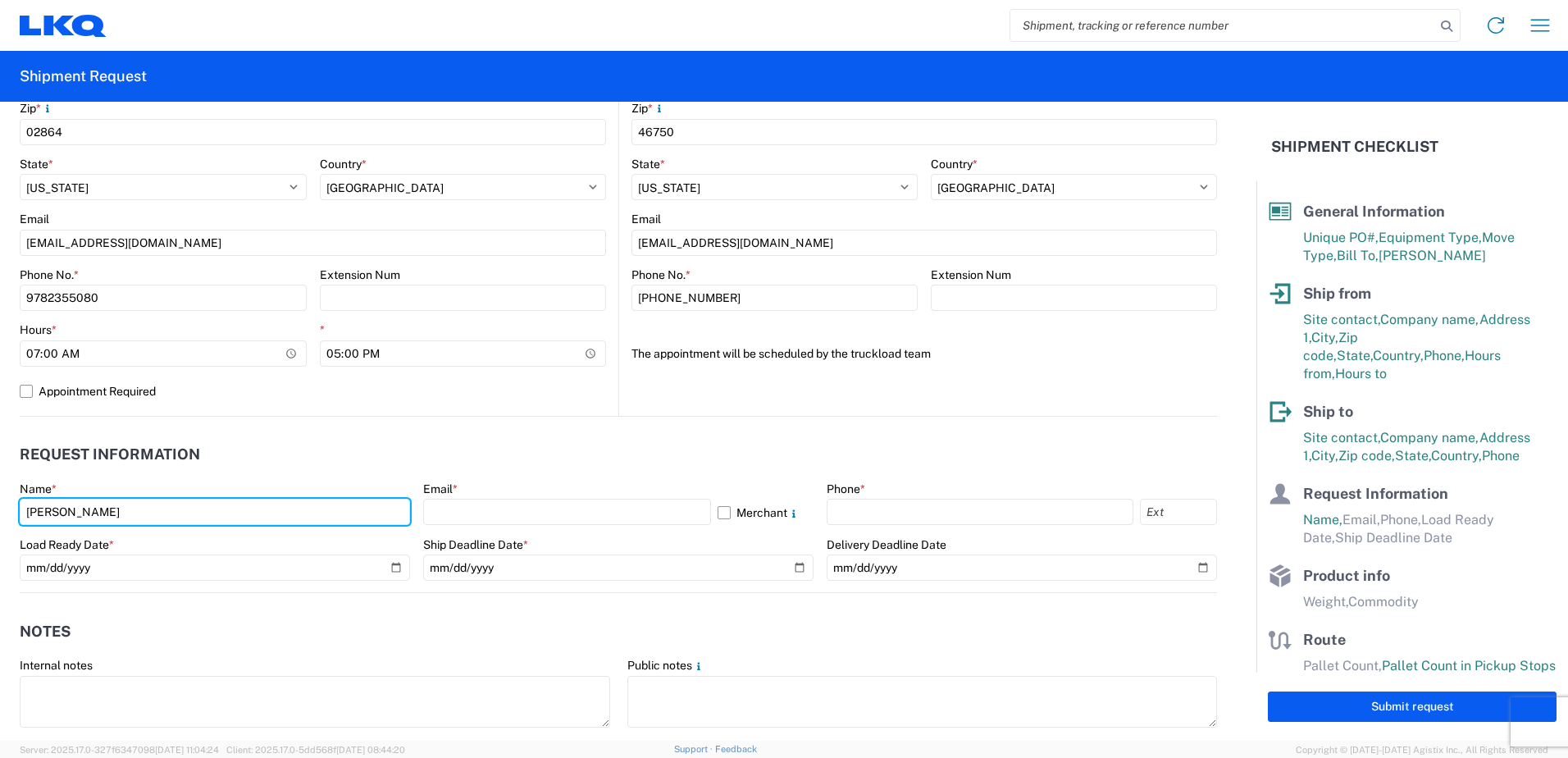
type input "Shipping"
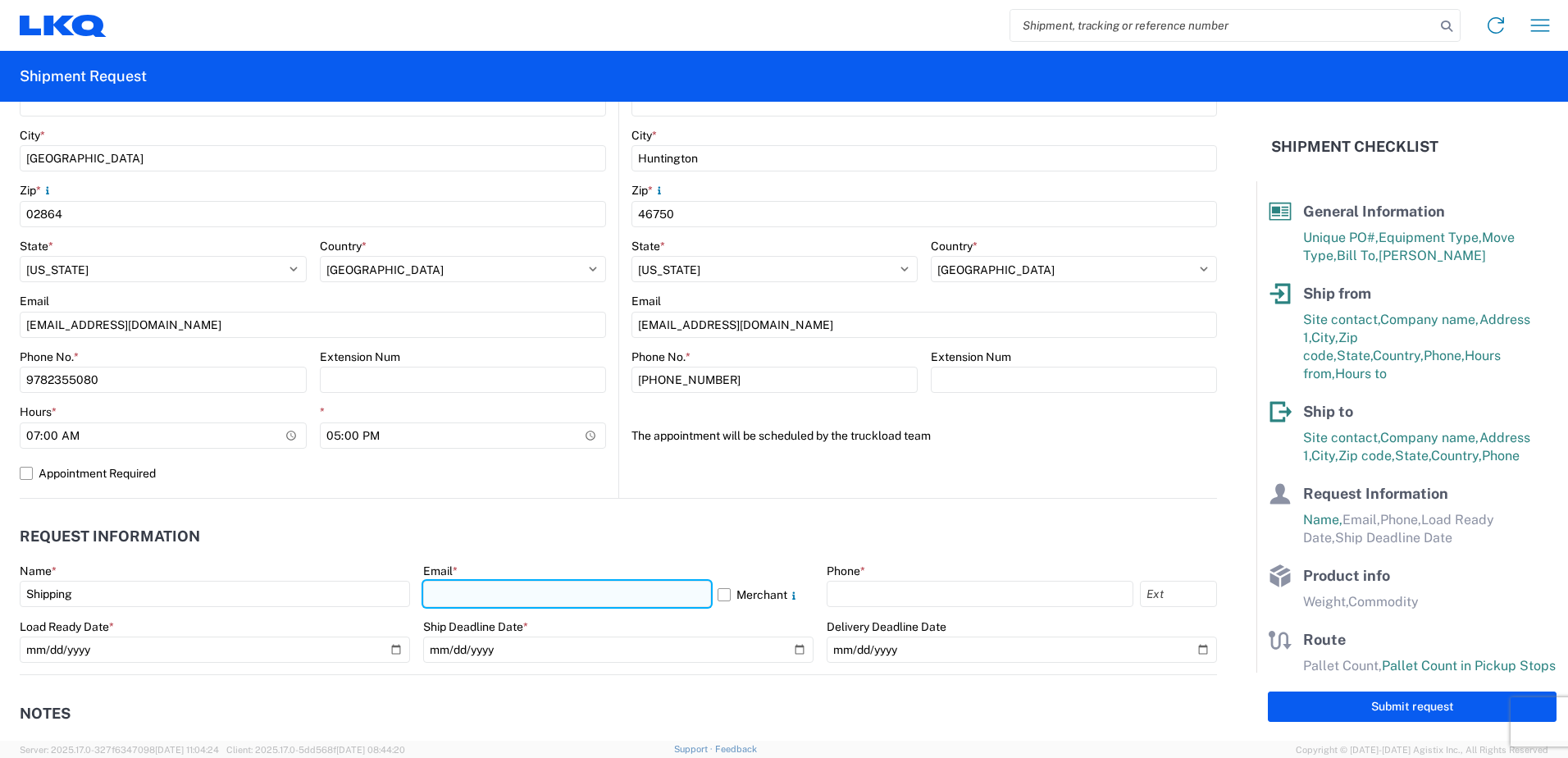
click at [485, 599] on input "text" at bounding box center [567, 594] width 288 height 26
type input "[EMAIL_ADDRESS][DOMAIN_NAME]"
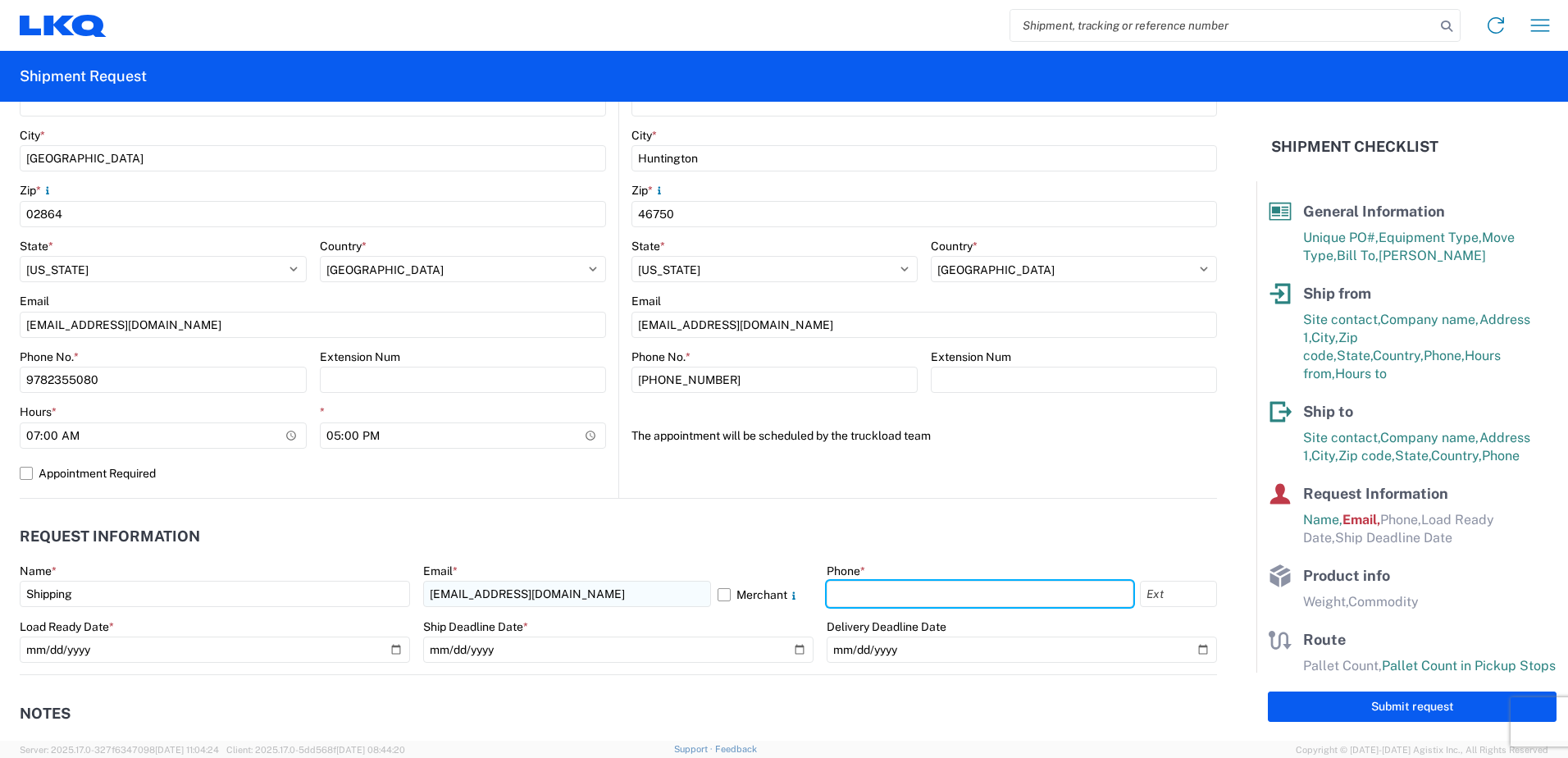
type input "9782355080"
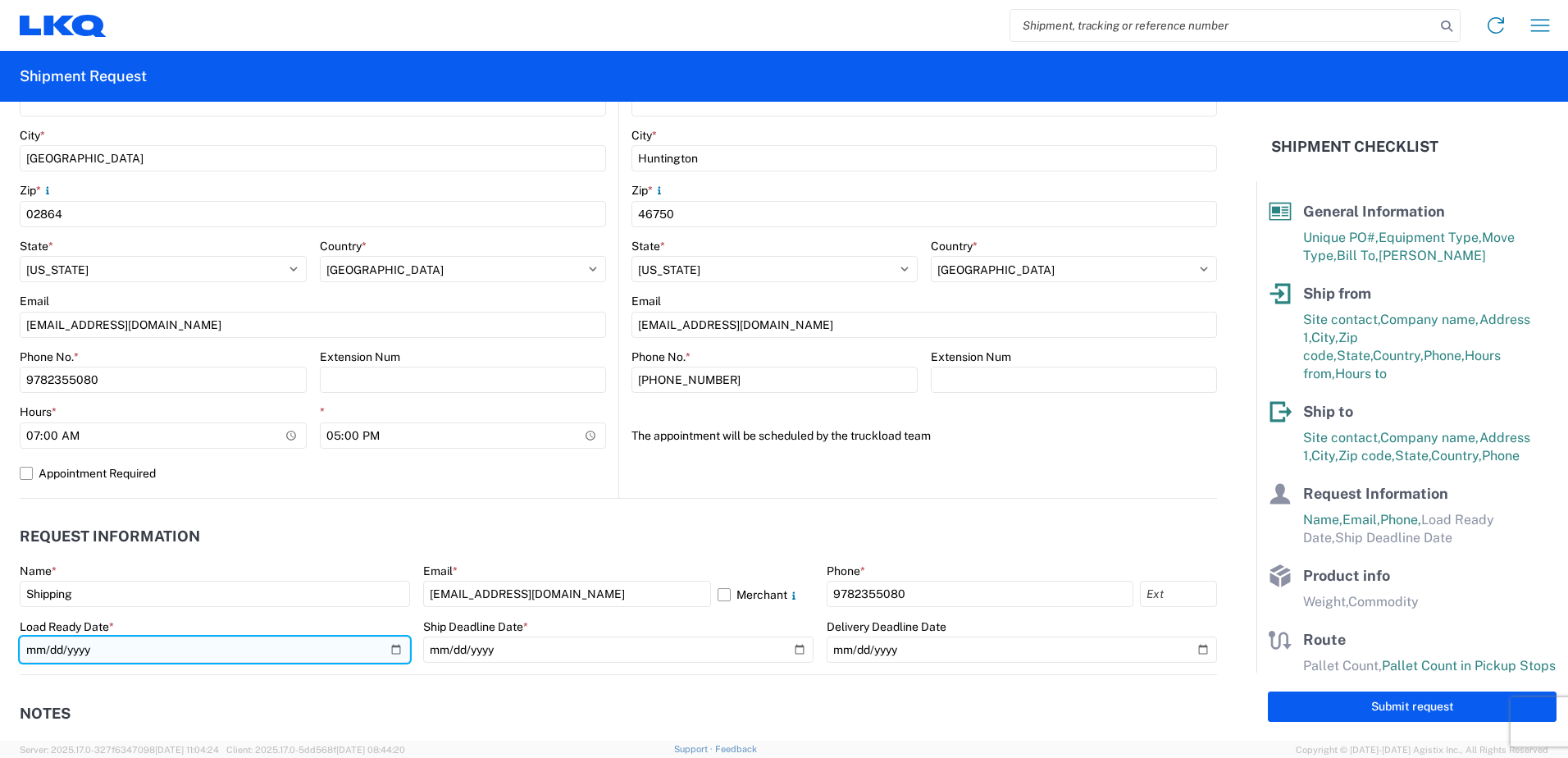
click at [393, 651] on input "date" at bounding box center [215, 650] width 391 height 26
type input "[DATE]"
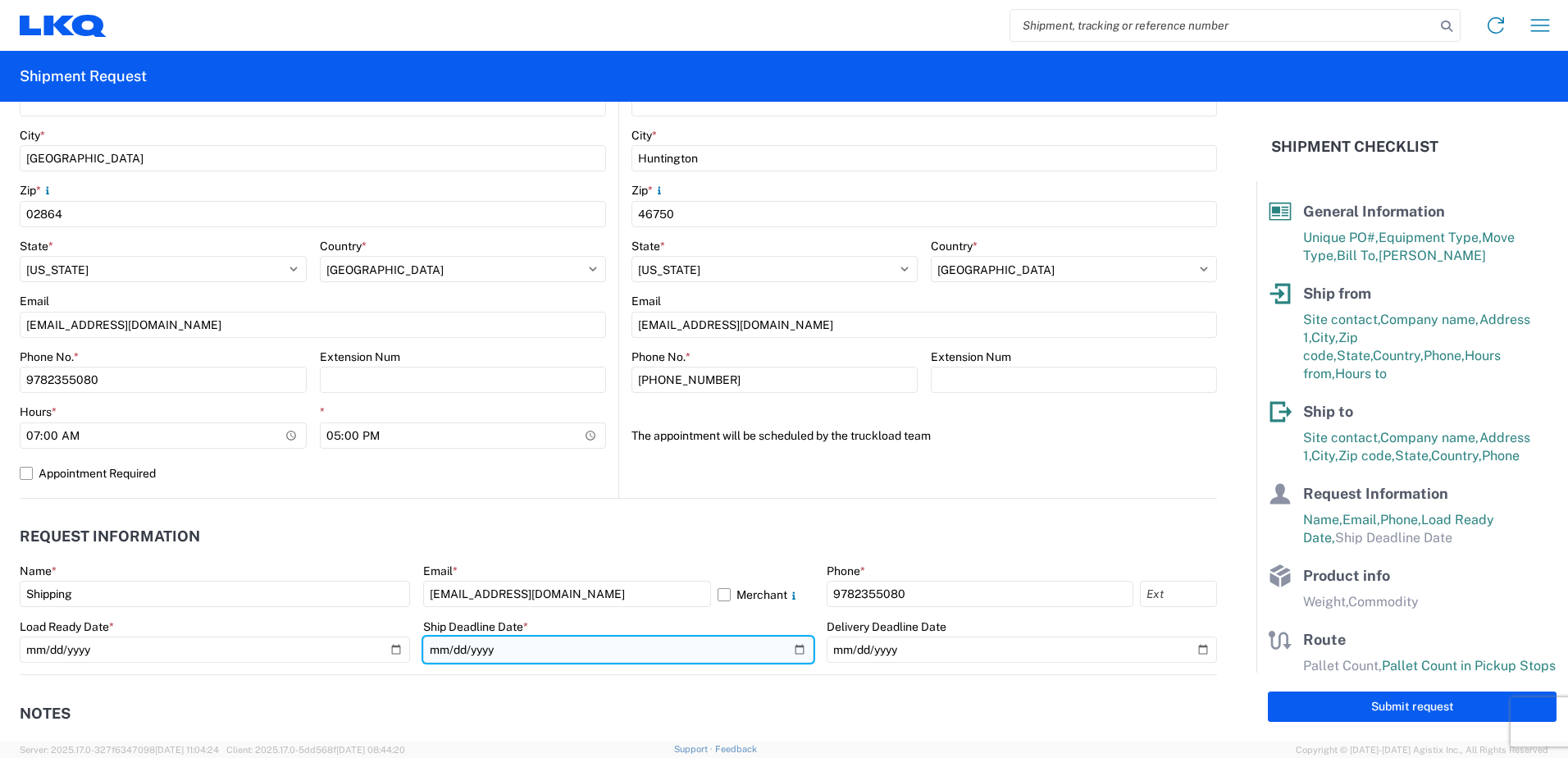
click at [793, 651] on input "date" at bounding box center [619, 650] width 391 height 26
type input "[DATE]"
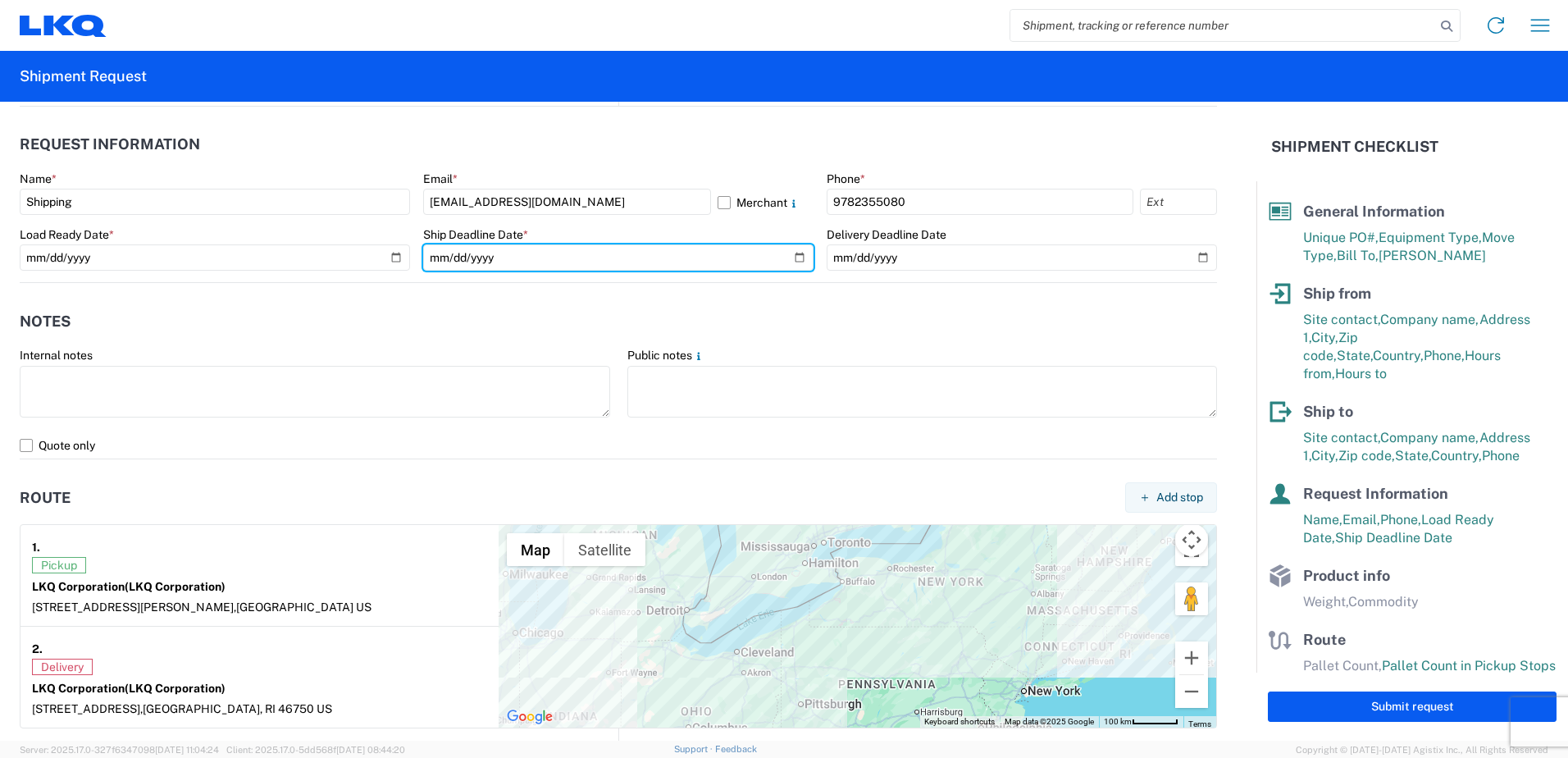
scroll to position [902, 0]
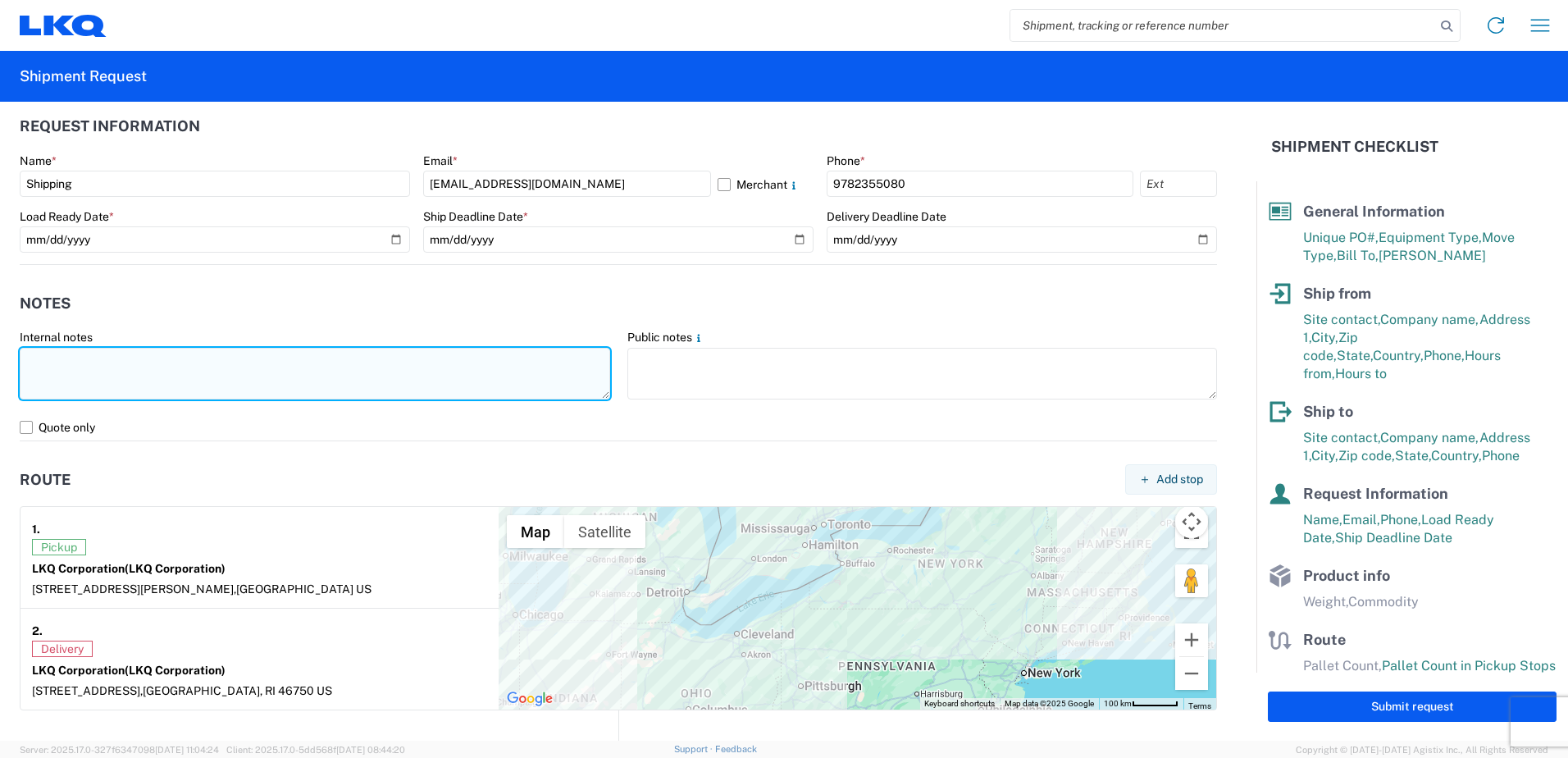
click at [104, 374] on textarea at bounding box center [315, 373] width 591 height 52
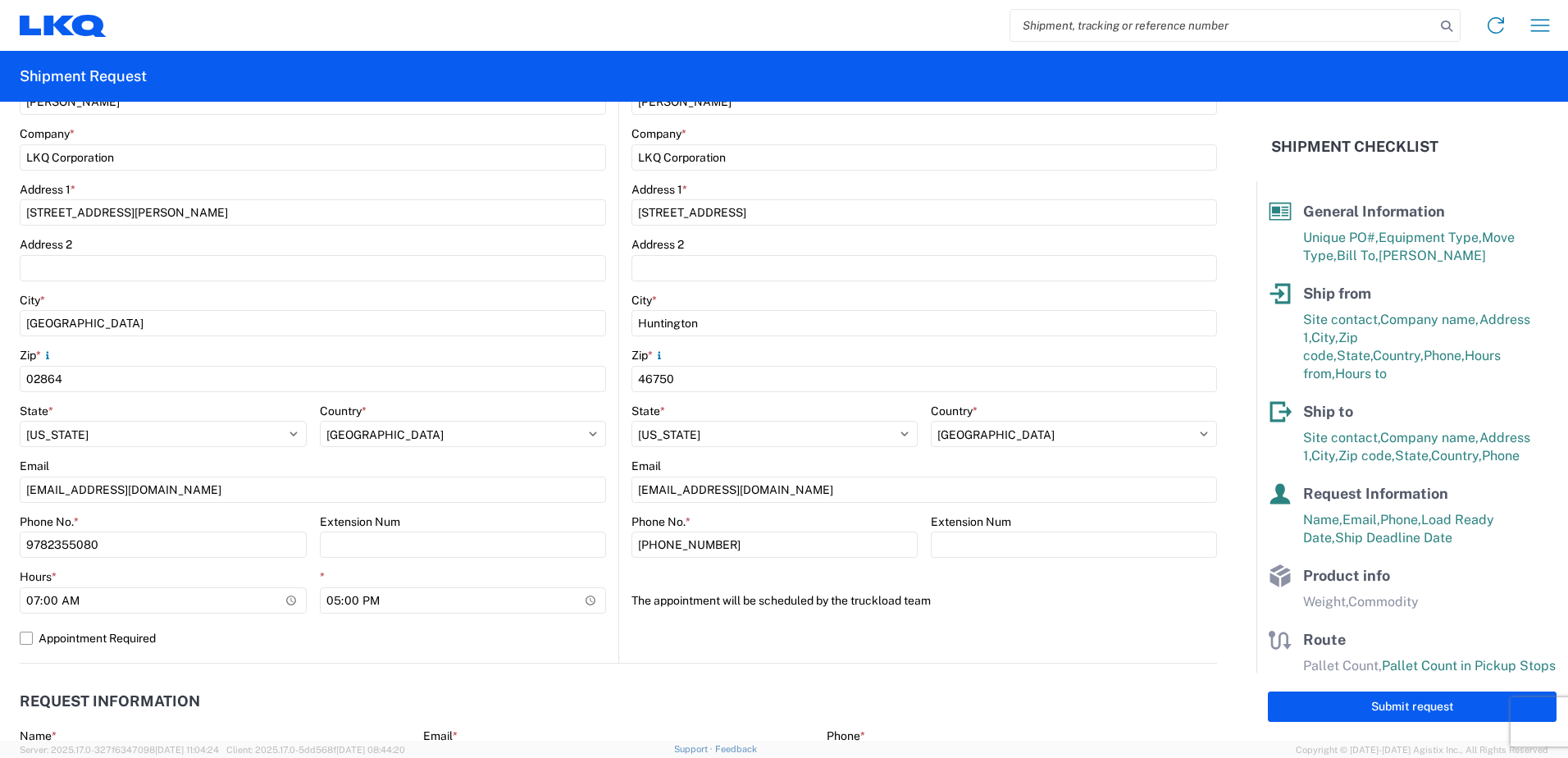
scroll to position [328, 0]
type textarea "Palletized wheels"
click at [704, 432] on select "Select [US_STATE] [US_STATE] [US_STATE] [US_STATE] Armed Forces Americas Armed …" at bounding box center [775, 433] width 286 height 26
click at [990, 302] on div "City *" at bounding box center [925, 299] width 586 height 15
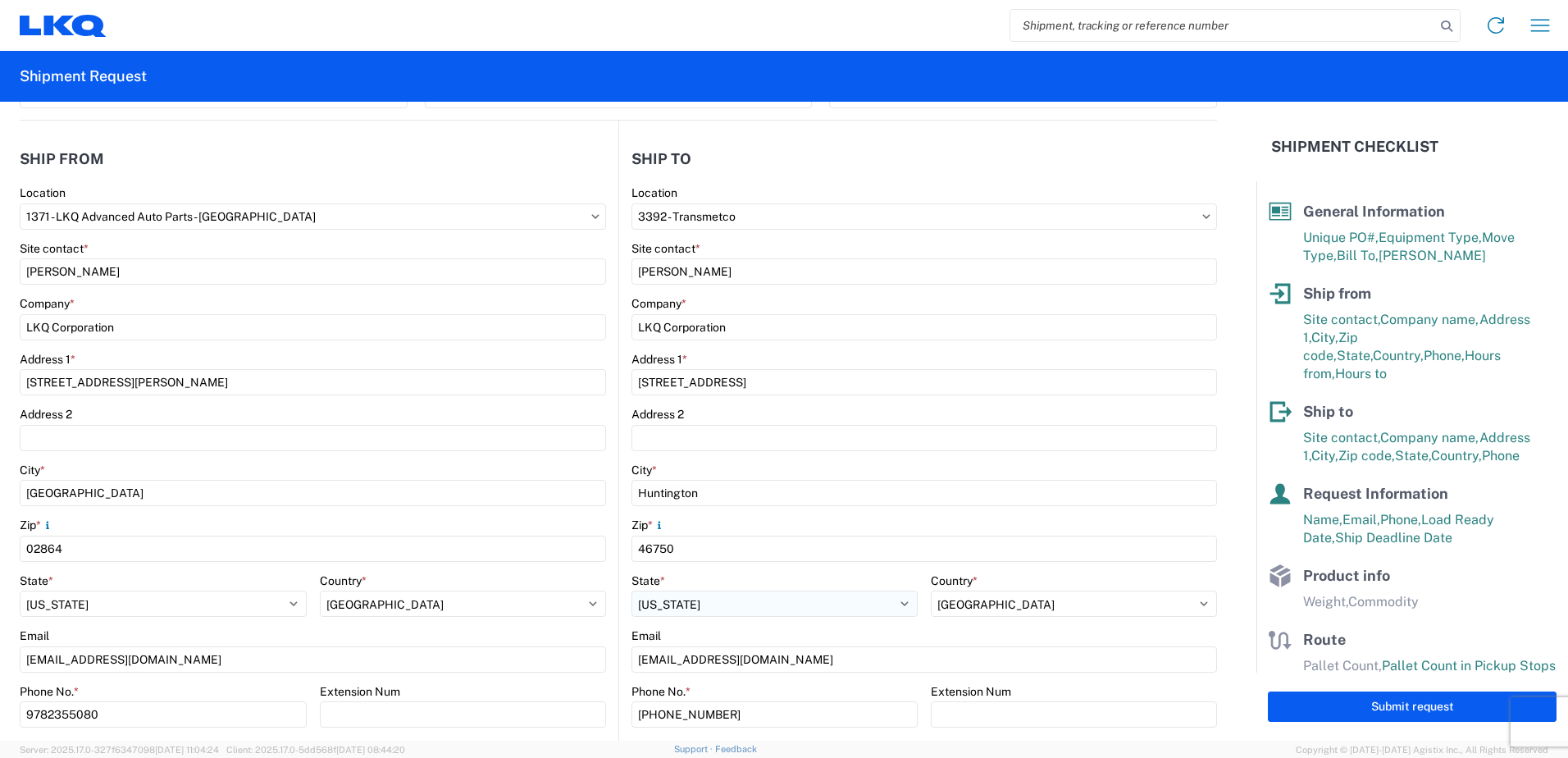
scroll to position [164, 0]
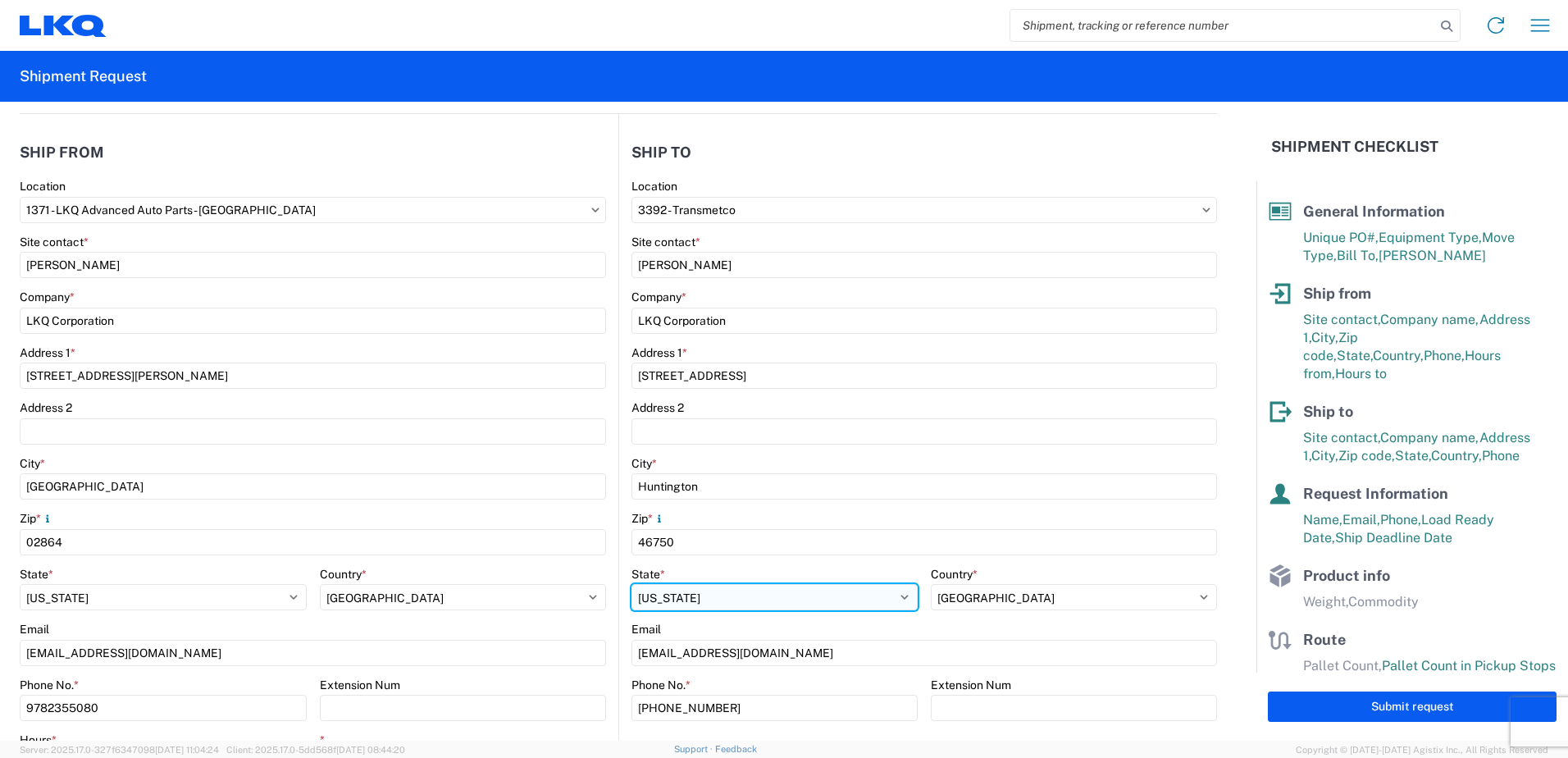
click at [754, 600] on select "Select [US_STATE] [US_STATE] [US_STATE] [US_STATE] Armed Forces Americas Armed …" at bounding box center [775, 597] width 286 height 26
click at [1236, 267] on form "General Information Template PO# T31333 Equipment Type * Select 53’ Dry Van Fla…" at bounding box center [628, 421] width 1256 height 639
click at [732, 596] on select "Select [US_STATE] [US_STATE] [US_STATE] [US_STATE] Armed Forces Americas Armed …" at bounding box center [775, 597] width 286 height 26
select select "IN"
click at [632, 584] on select "Select [US_STATE] [US_STATE] [US_STATE] [US_STATE] Armed Forces Americas Armed …" at bounding box center [775, 597] width 286 height 26
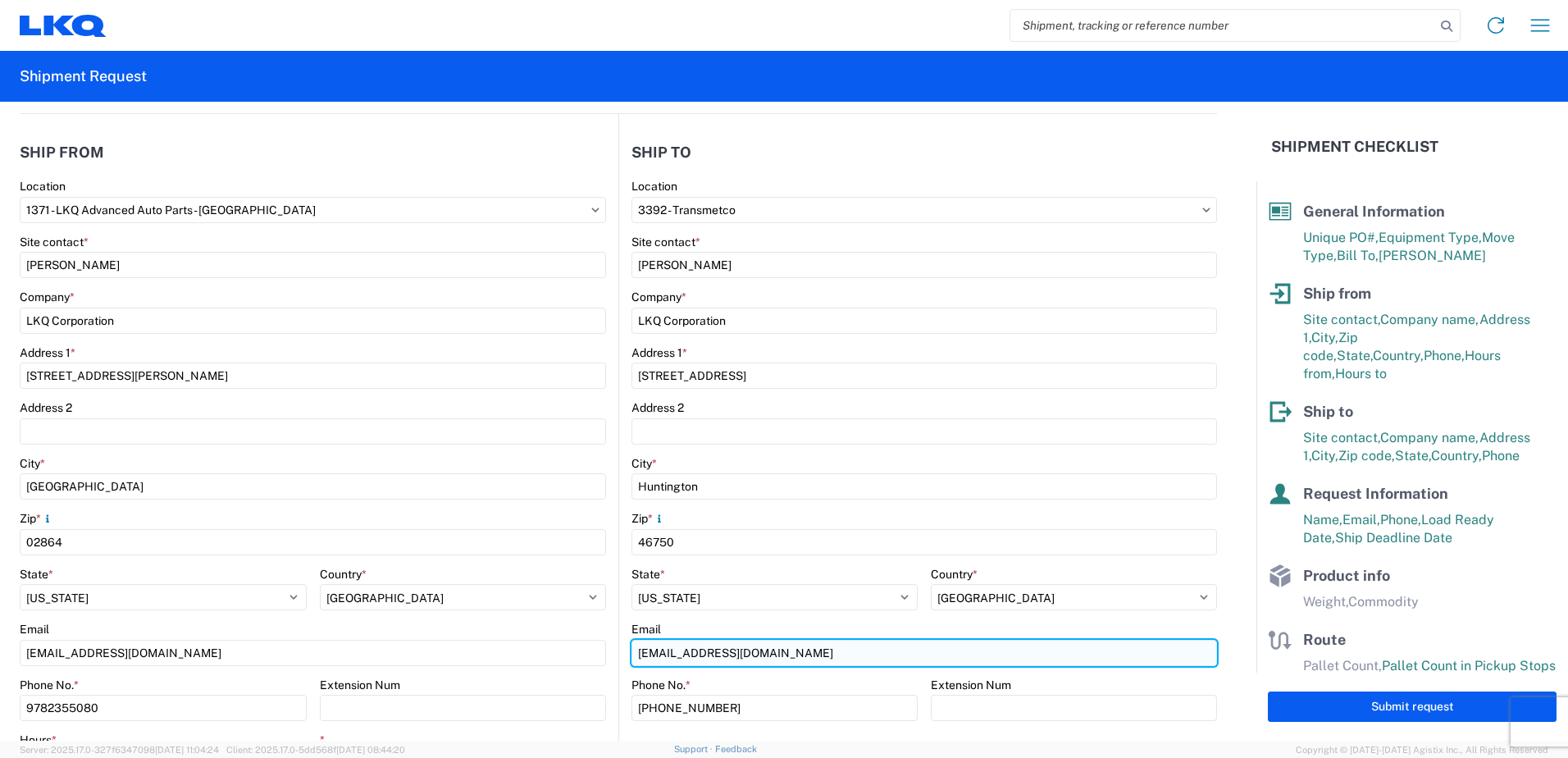
click at [606, 656] on input "[EMAIL_ADDRESS][DOMAIN_NAME]" at bounding box center [313, 653] width 587 height 26
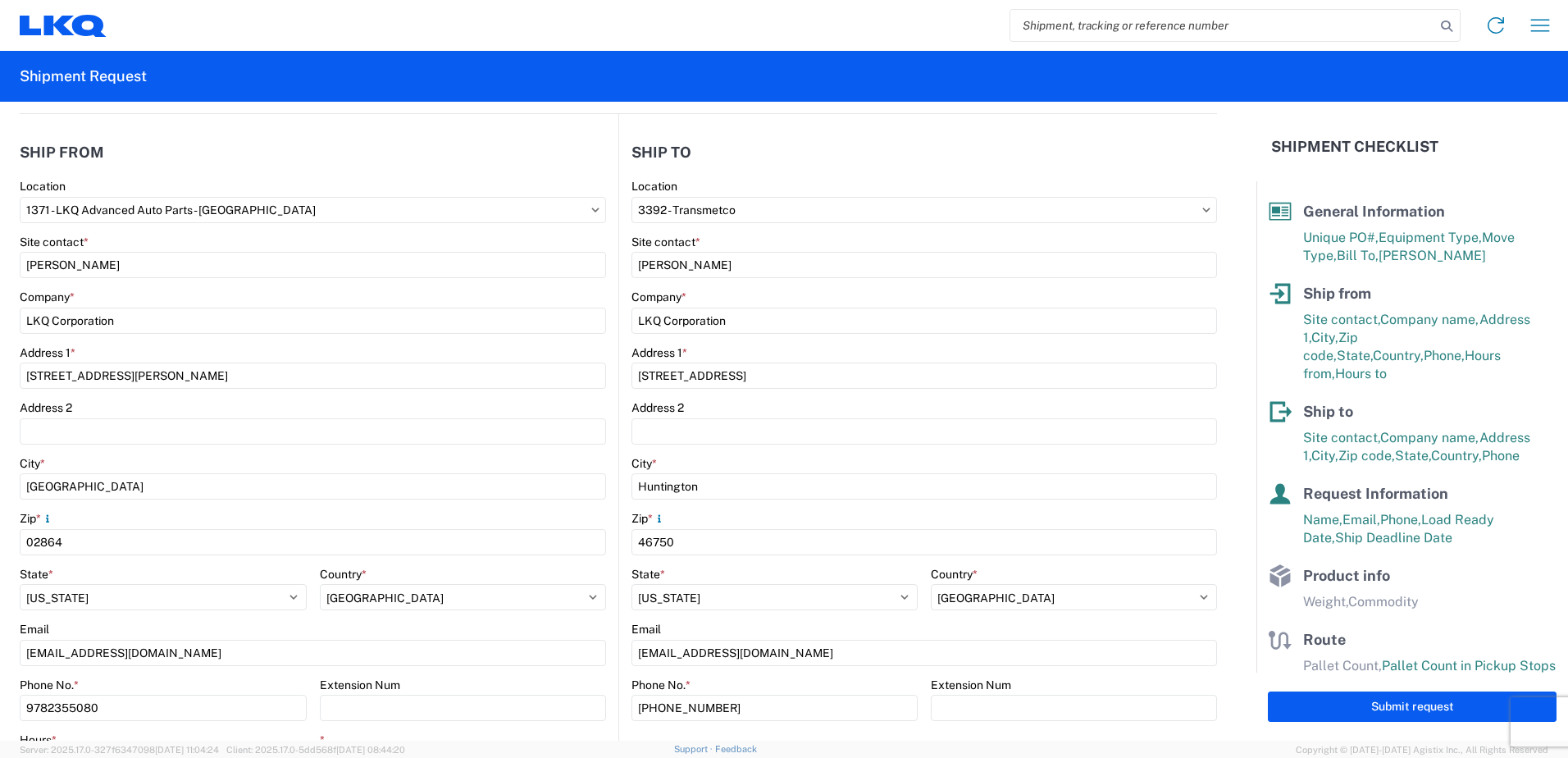
click at [1026, 459] on div "City *" at bounding box center [925, 463] width 586 height 15
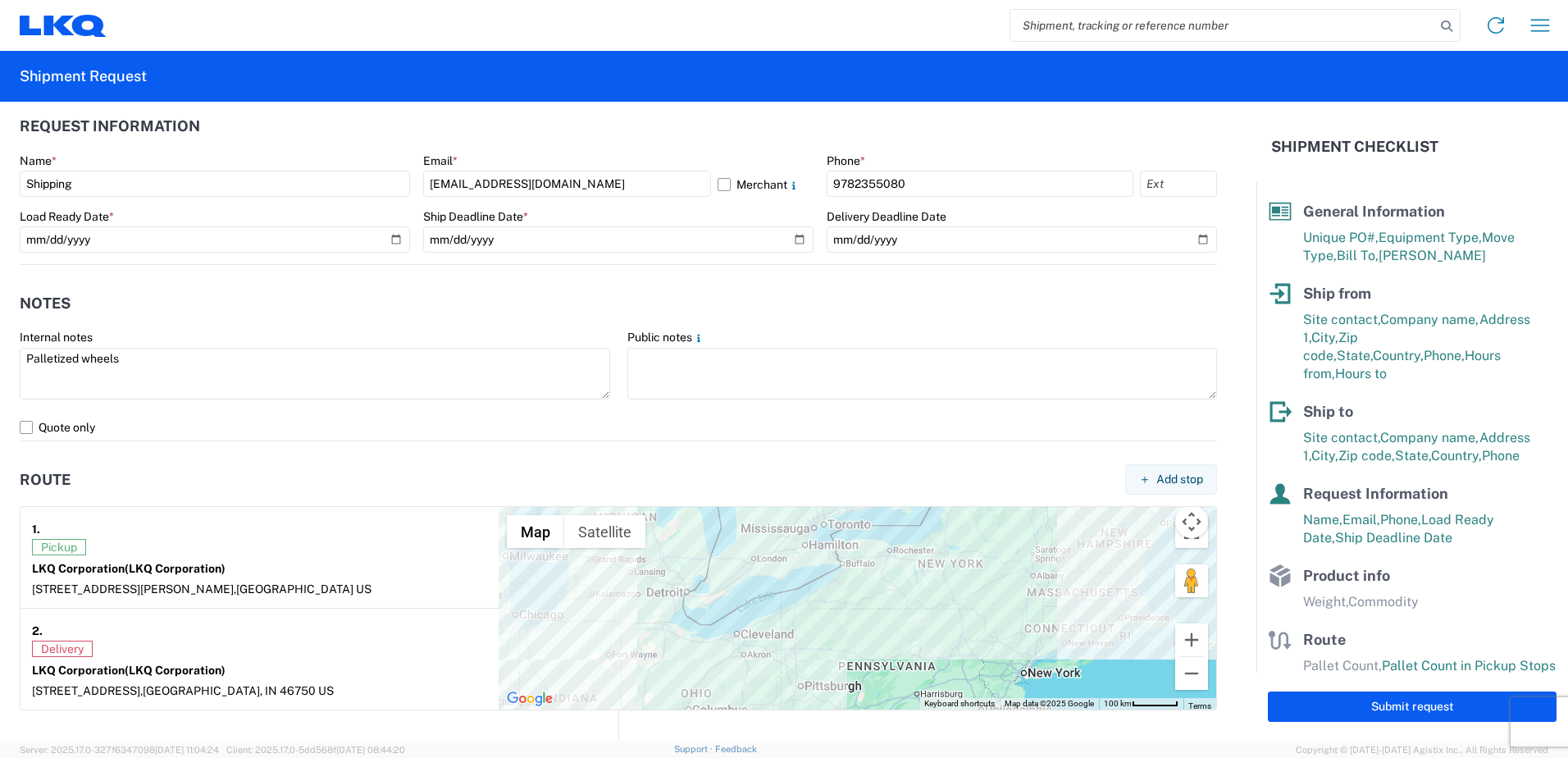
scroll to position [738, 0]
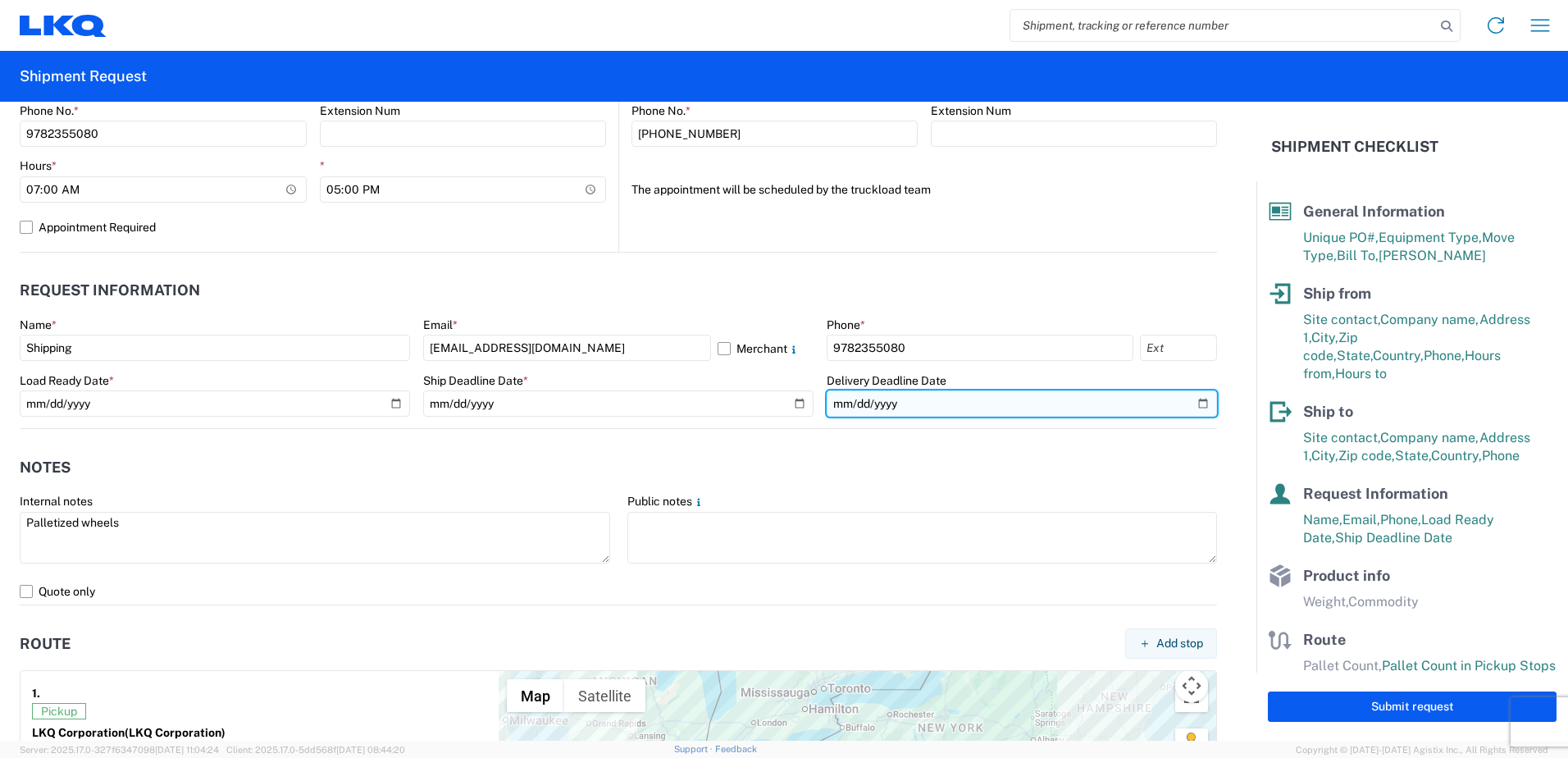
click at [1191, 402] on input "date" at bounding box center [1022, 404] width 391 height 26
type input "[DATE]"
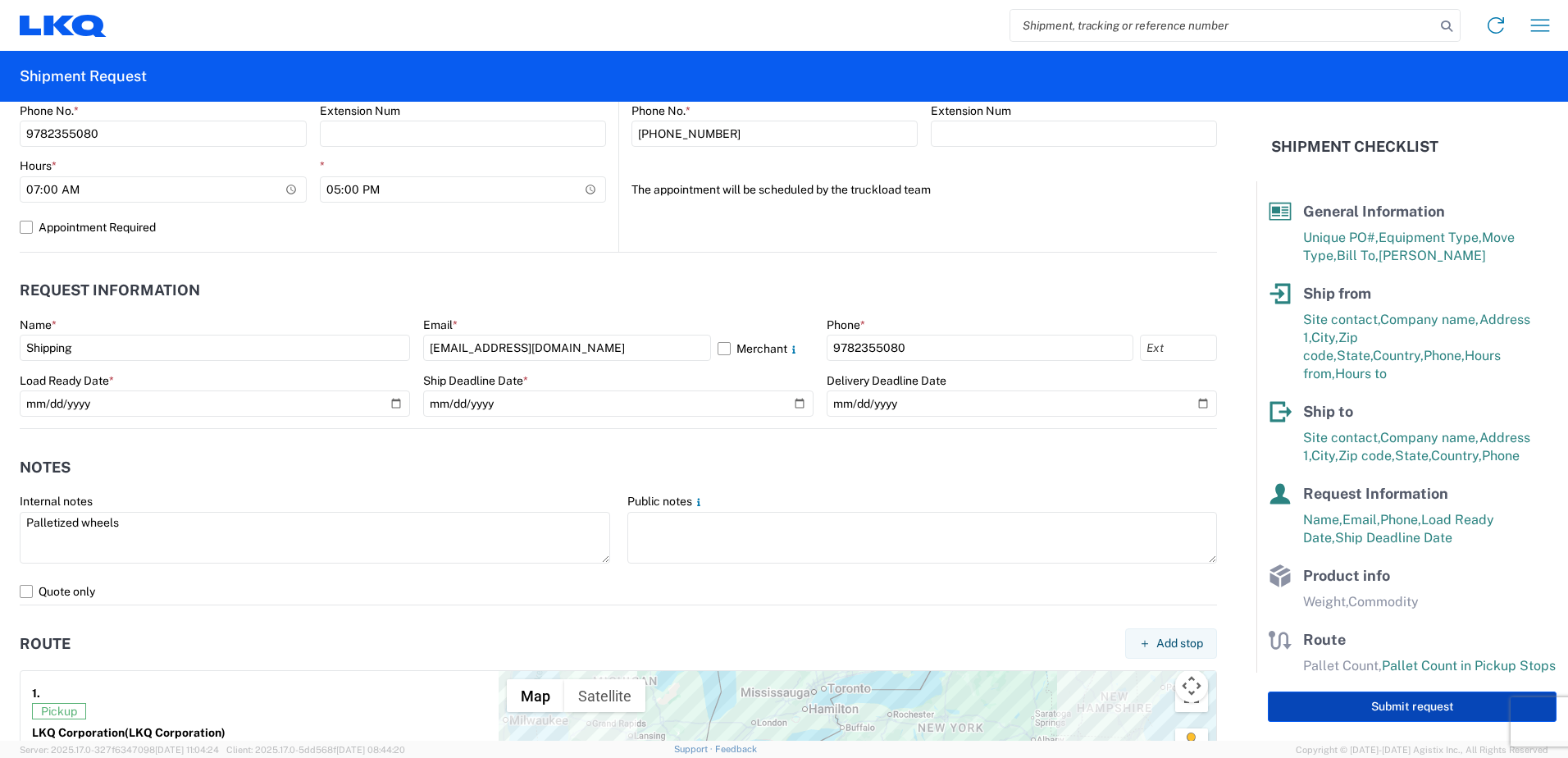
click at [1404, 705] on button "Submit request" at bounding box center [1412, 706] width 289 height 30
select select "US"
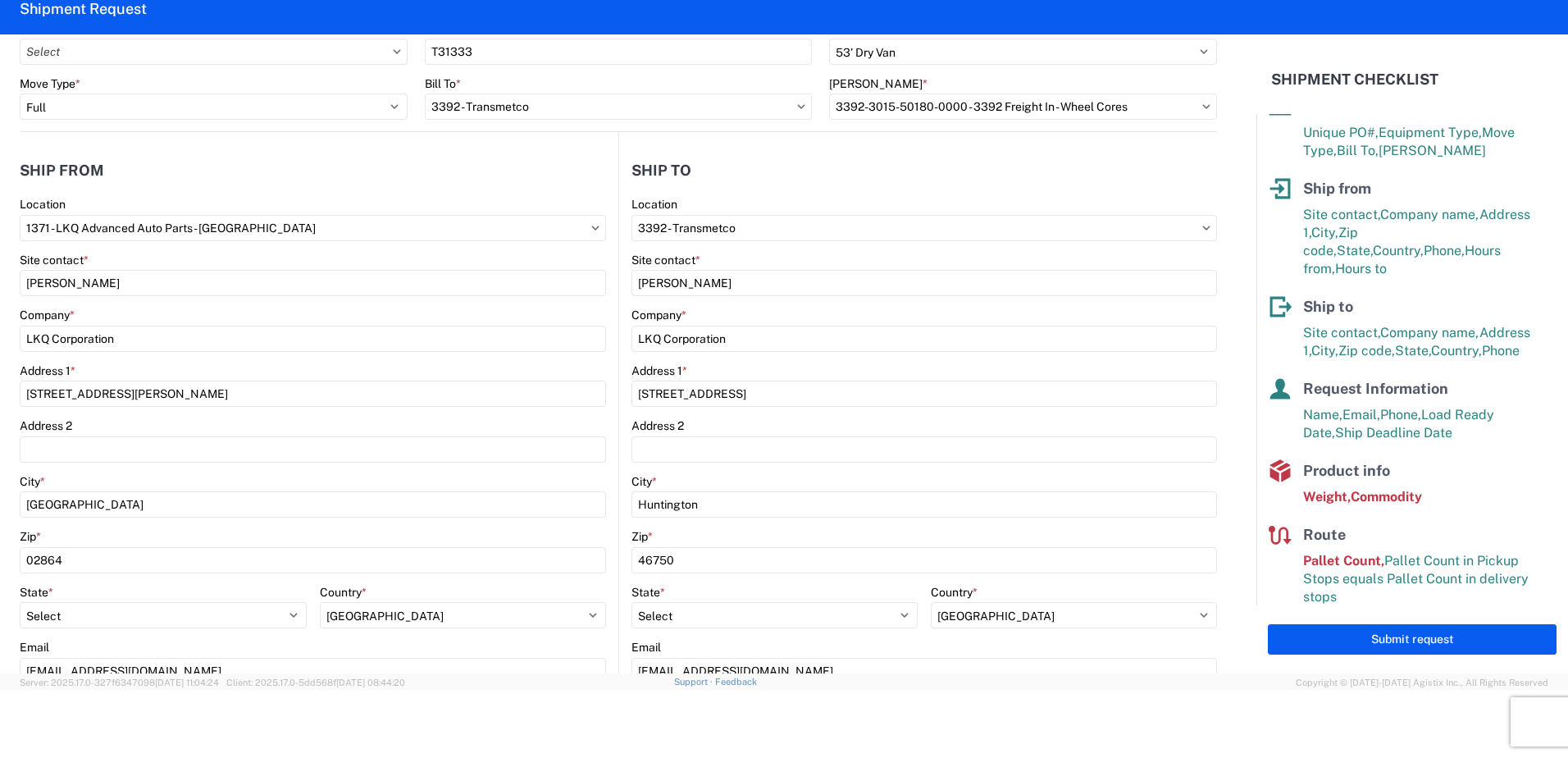
scroll to position [0, 0]
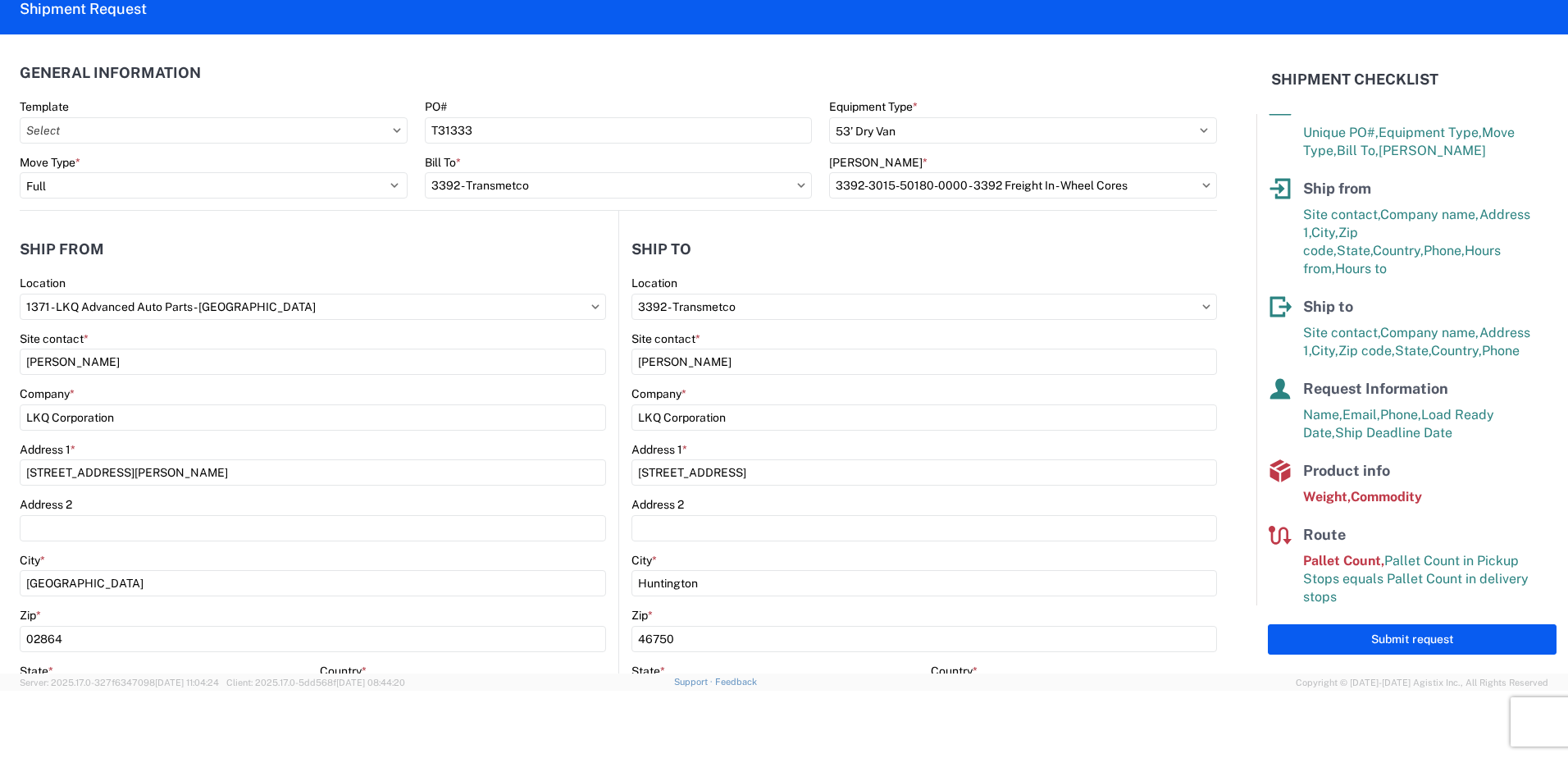
click at [395, 130] on icon at bounding box center [396, 130] width 7 height 4
click at [379, 132] on input "Template" at bounding box center [213, 130] width 388 height 26
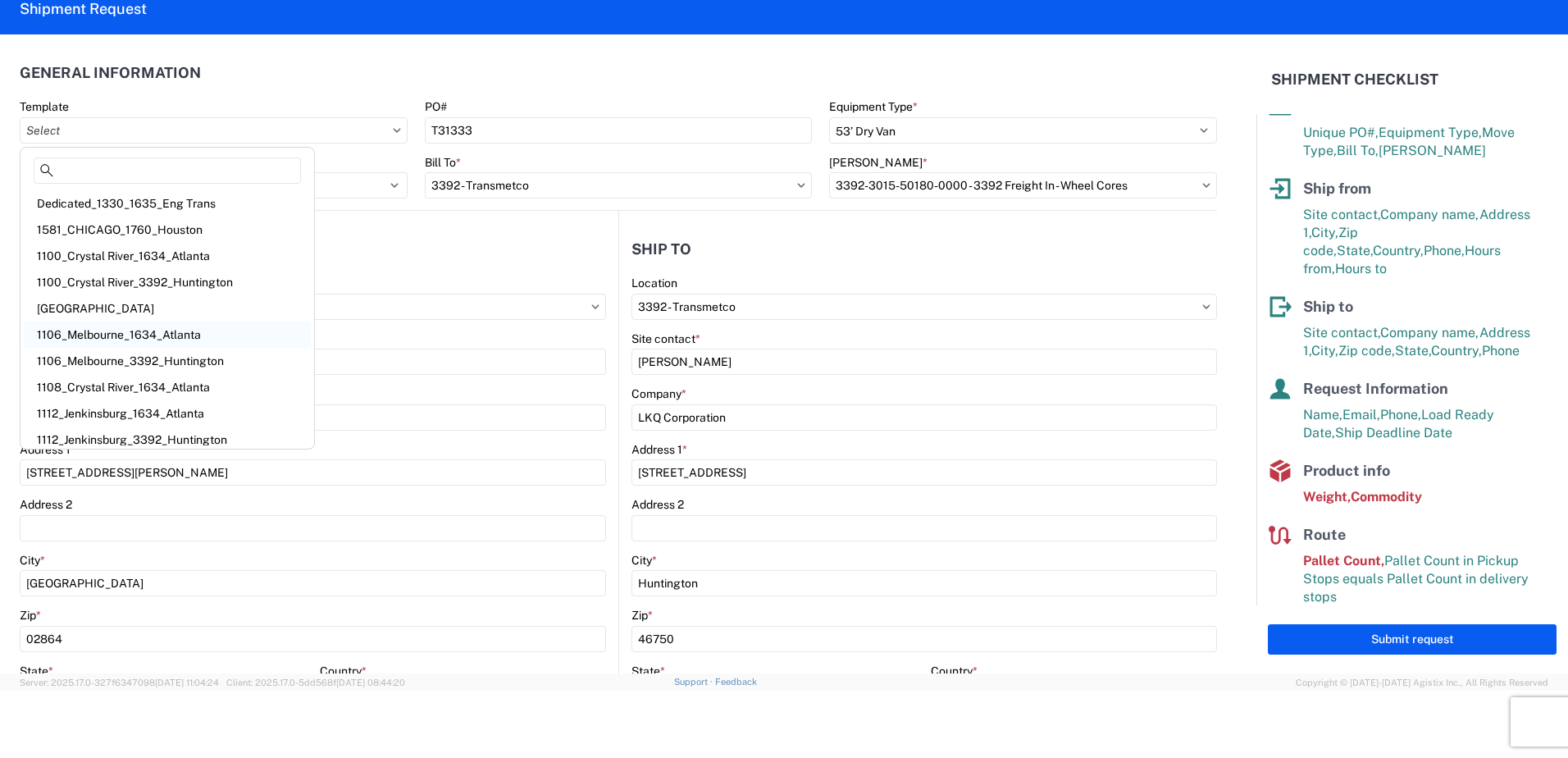
scroll to position [7, 0]
click at [345, 80] on header "General Information" at bounding box center [618, 72] width 1197 height 37
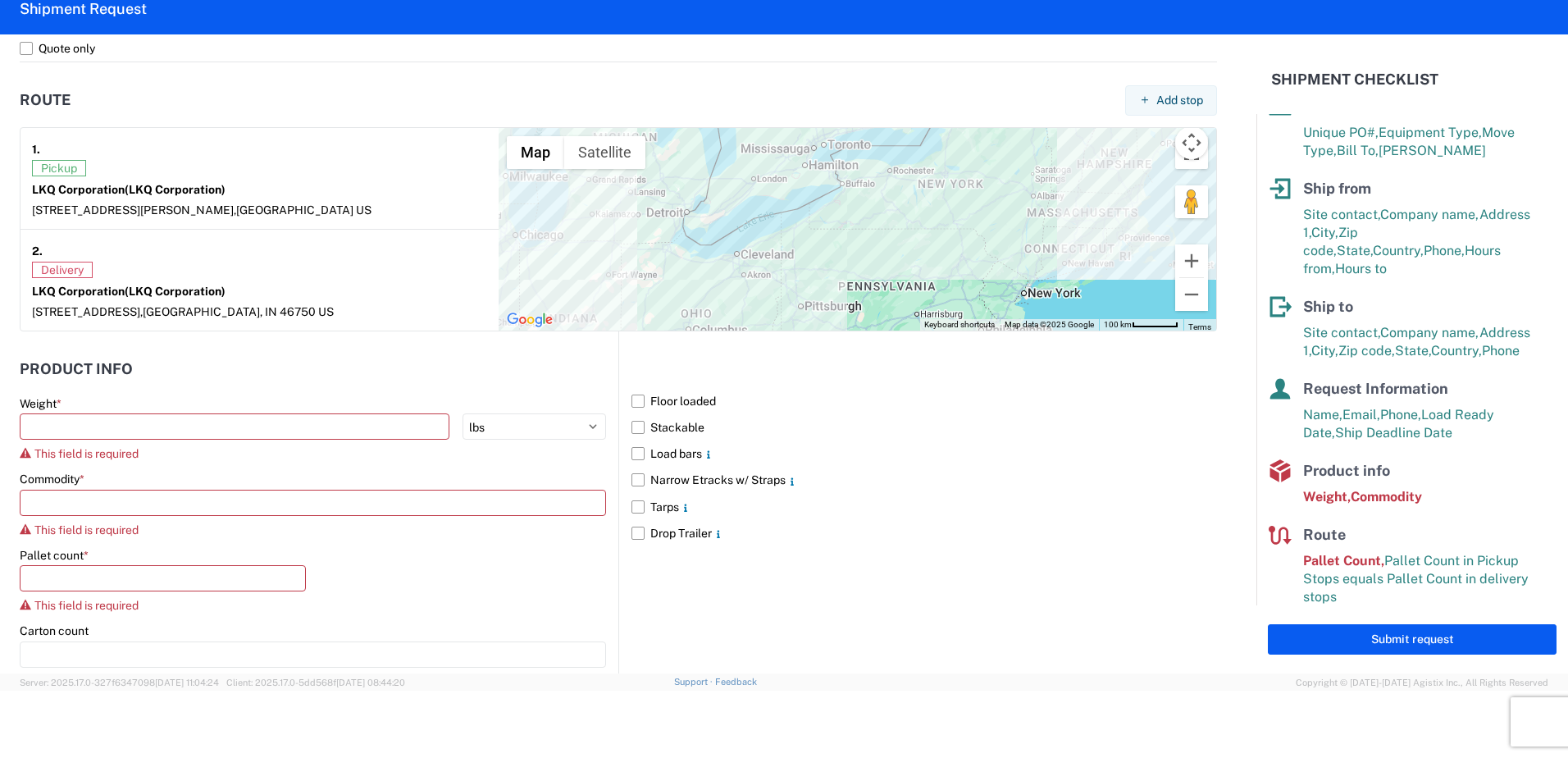
scroll to position [1230, 0]
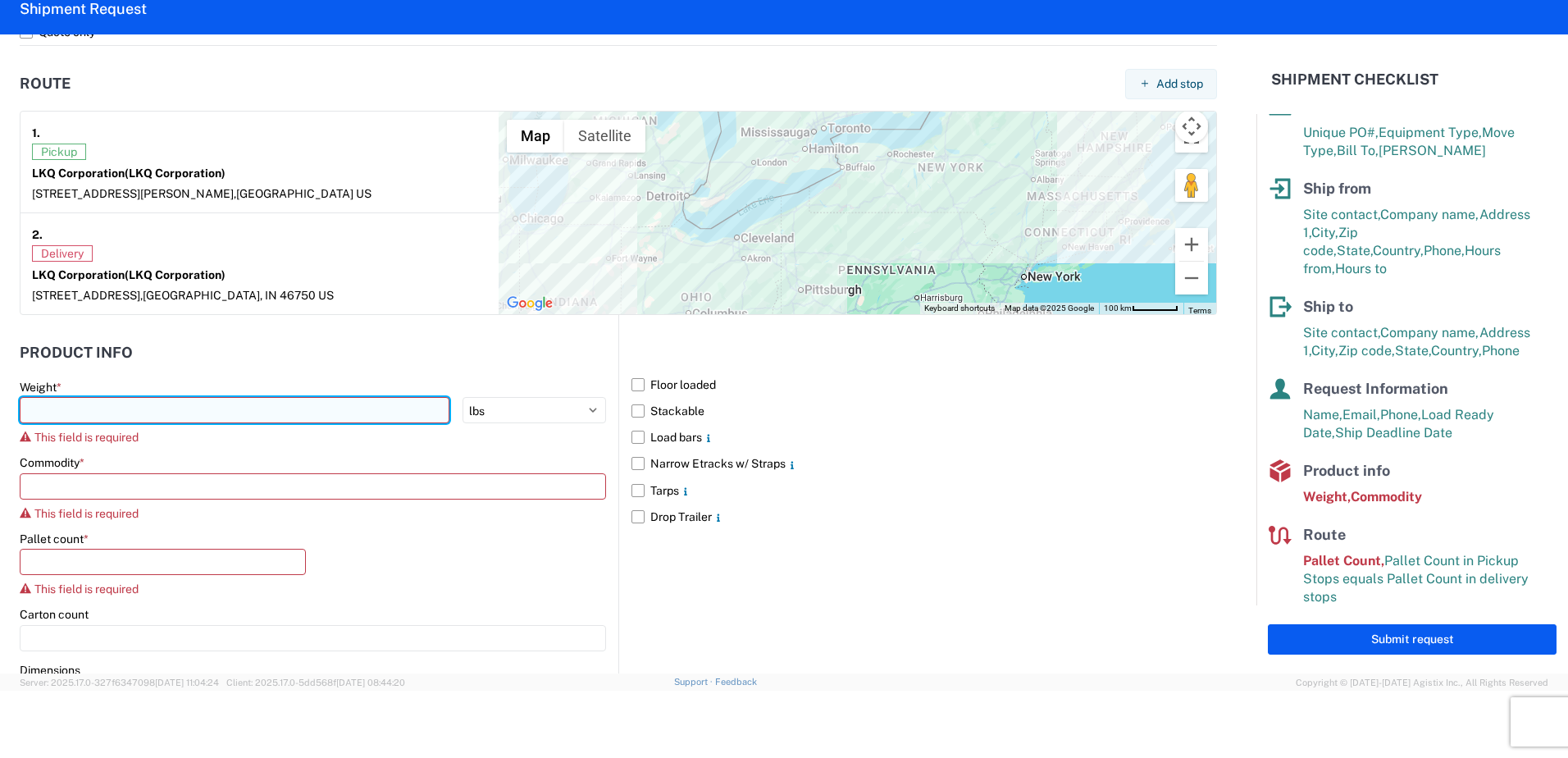
click at [415, 413] on input "number" at bounding box center [235, 410] width 430 height 26
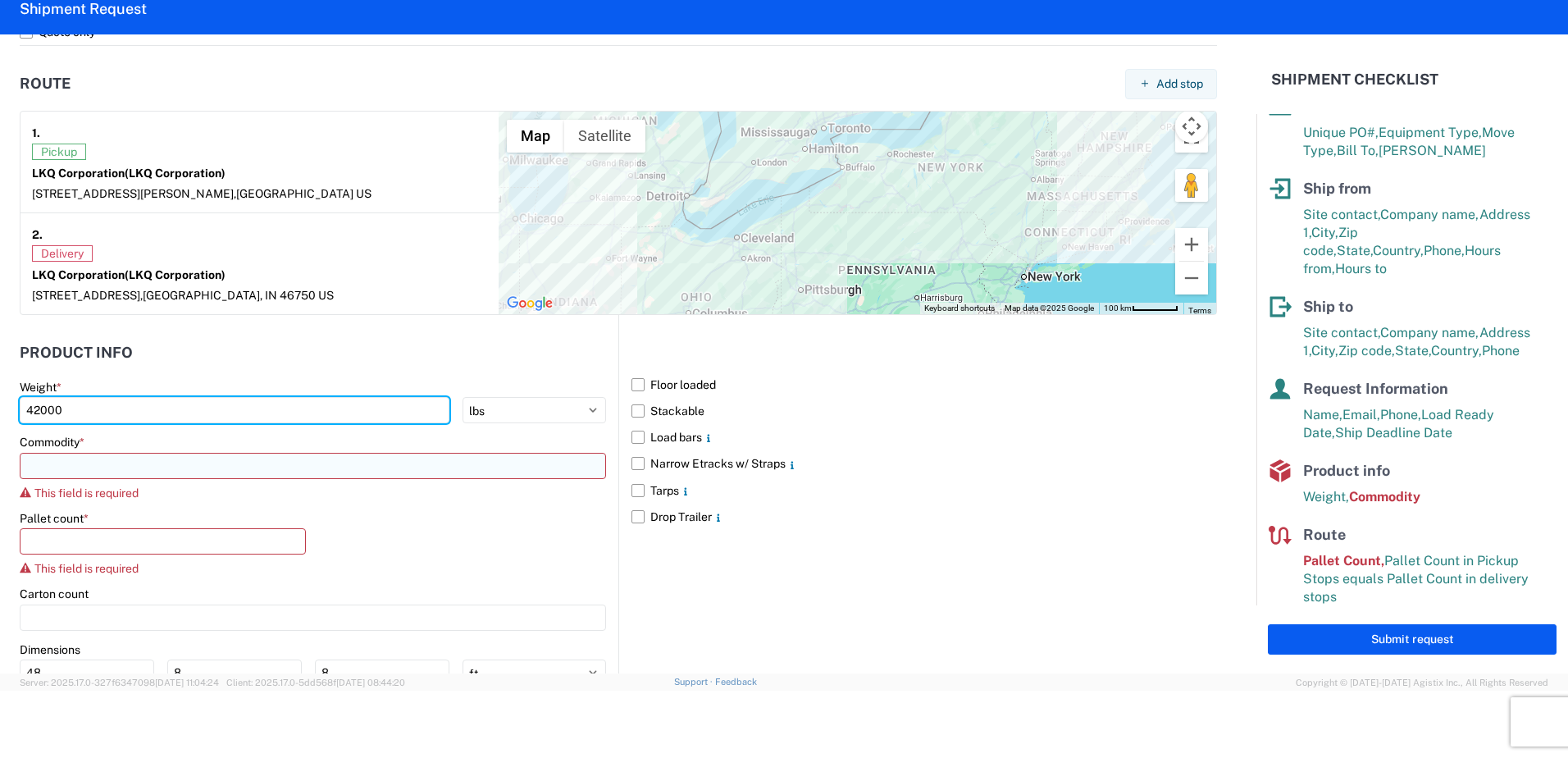
type input "42000"
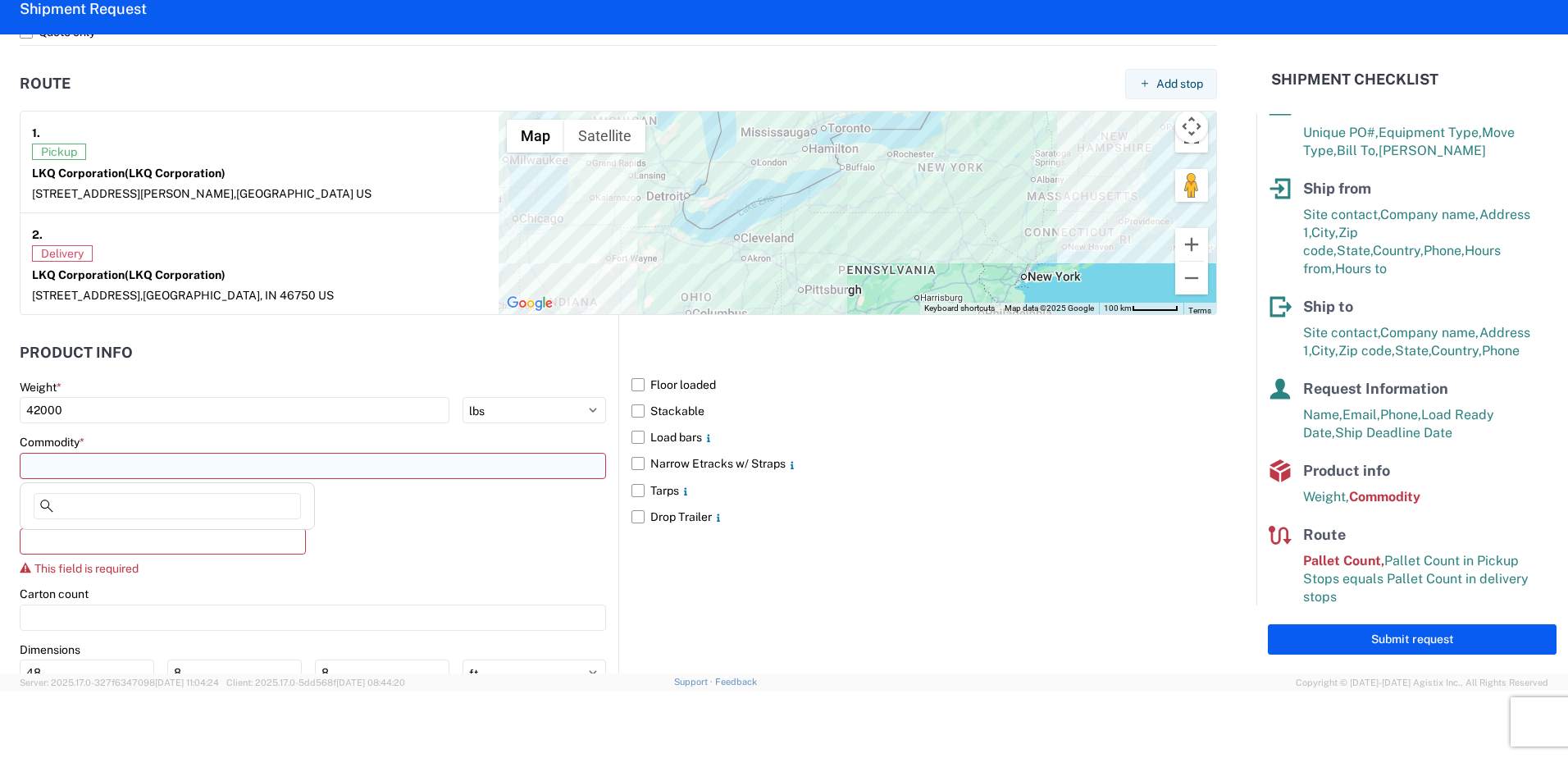
click at [137, 475] on input at bounding box center [313, 466] width 587 height 26
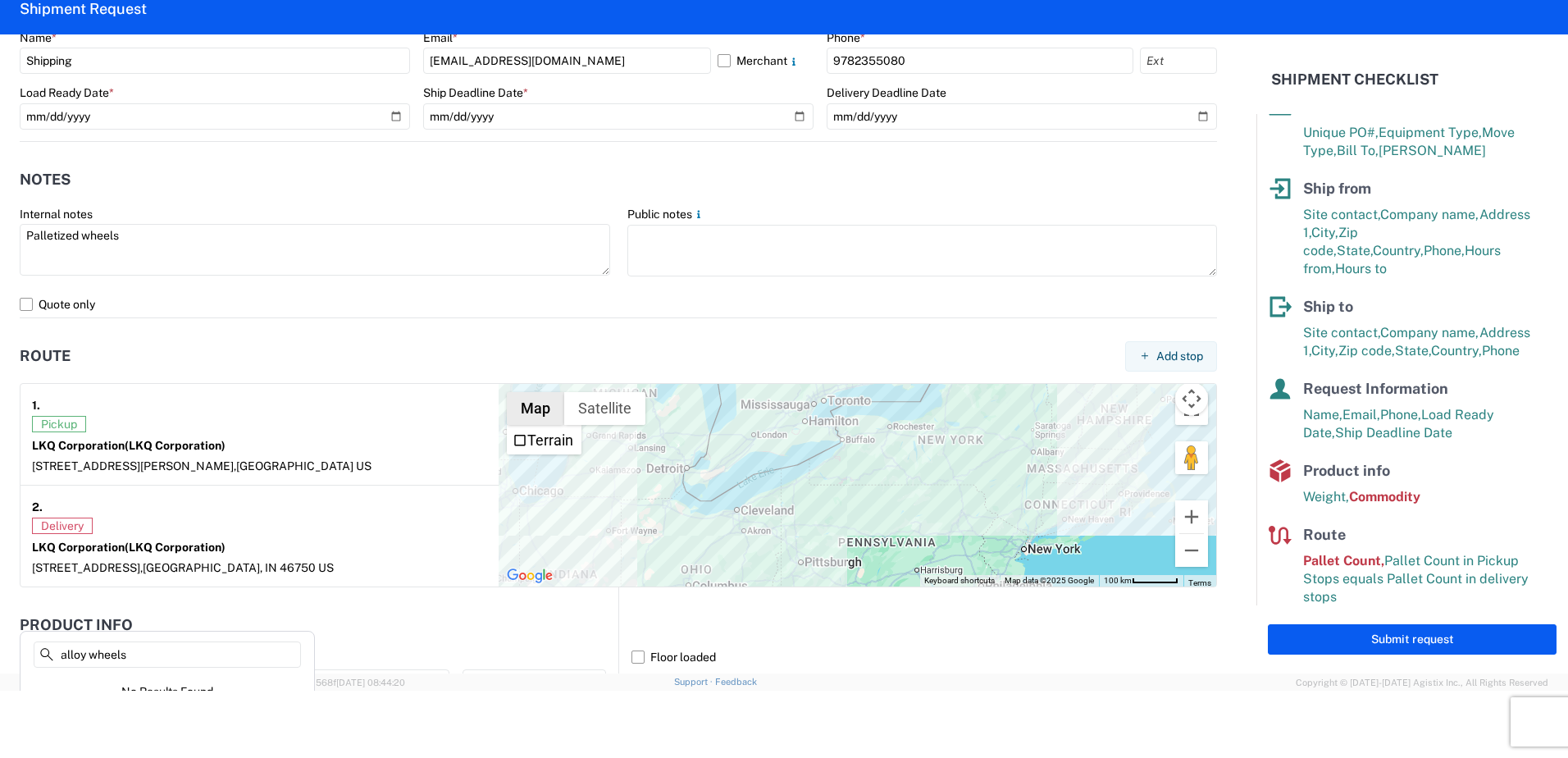
scroll to position [959, 0]
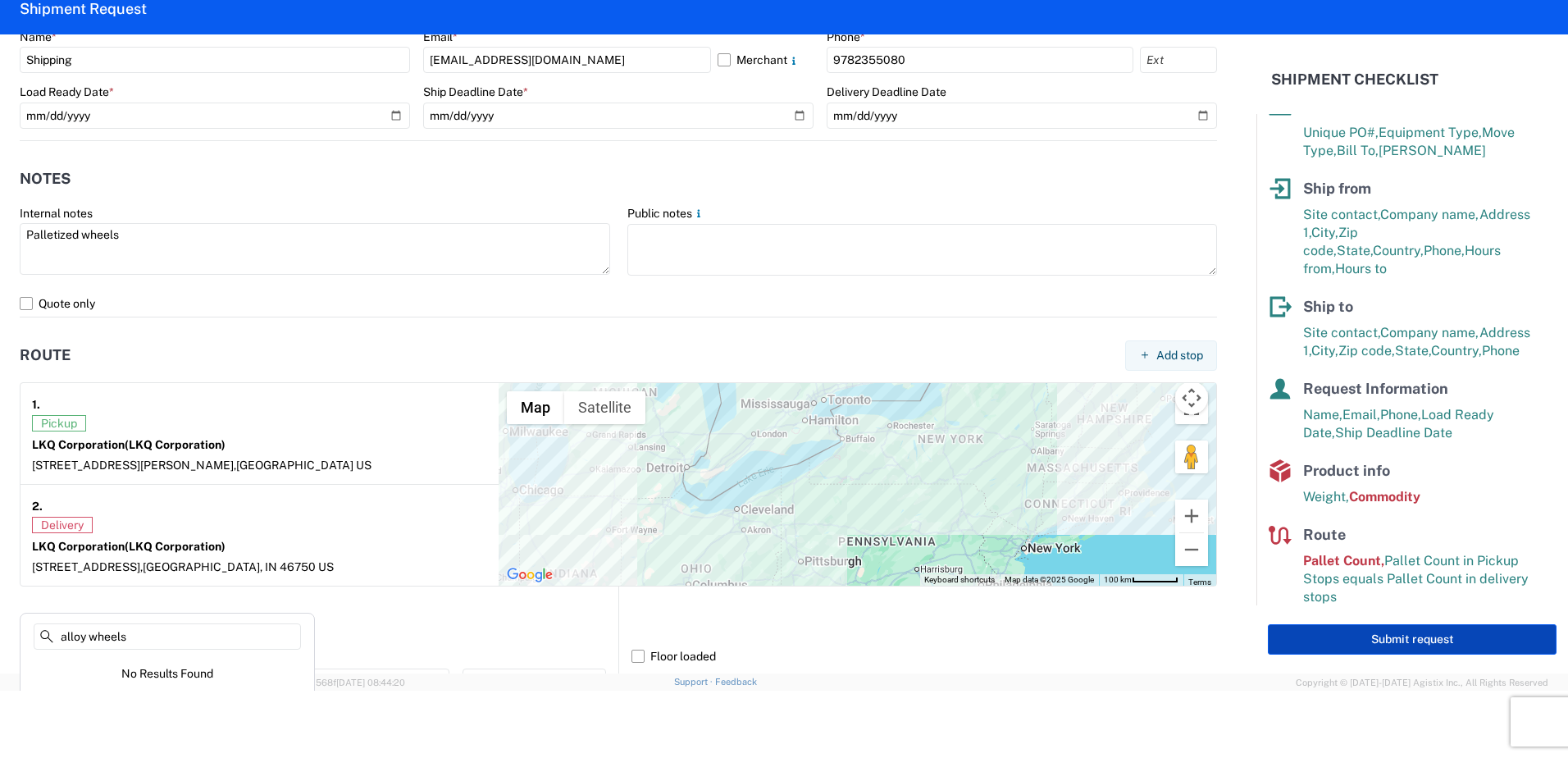
type input "alloy wheels"
click at [1378, 642] on button "Submit request" at bounding box center [1412, 639] width 289 height 30
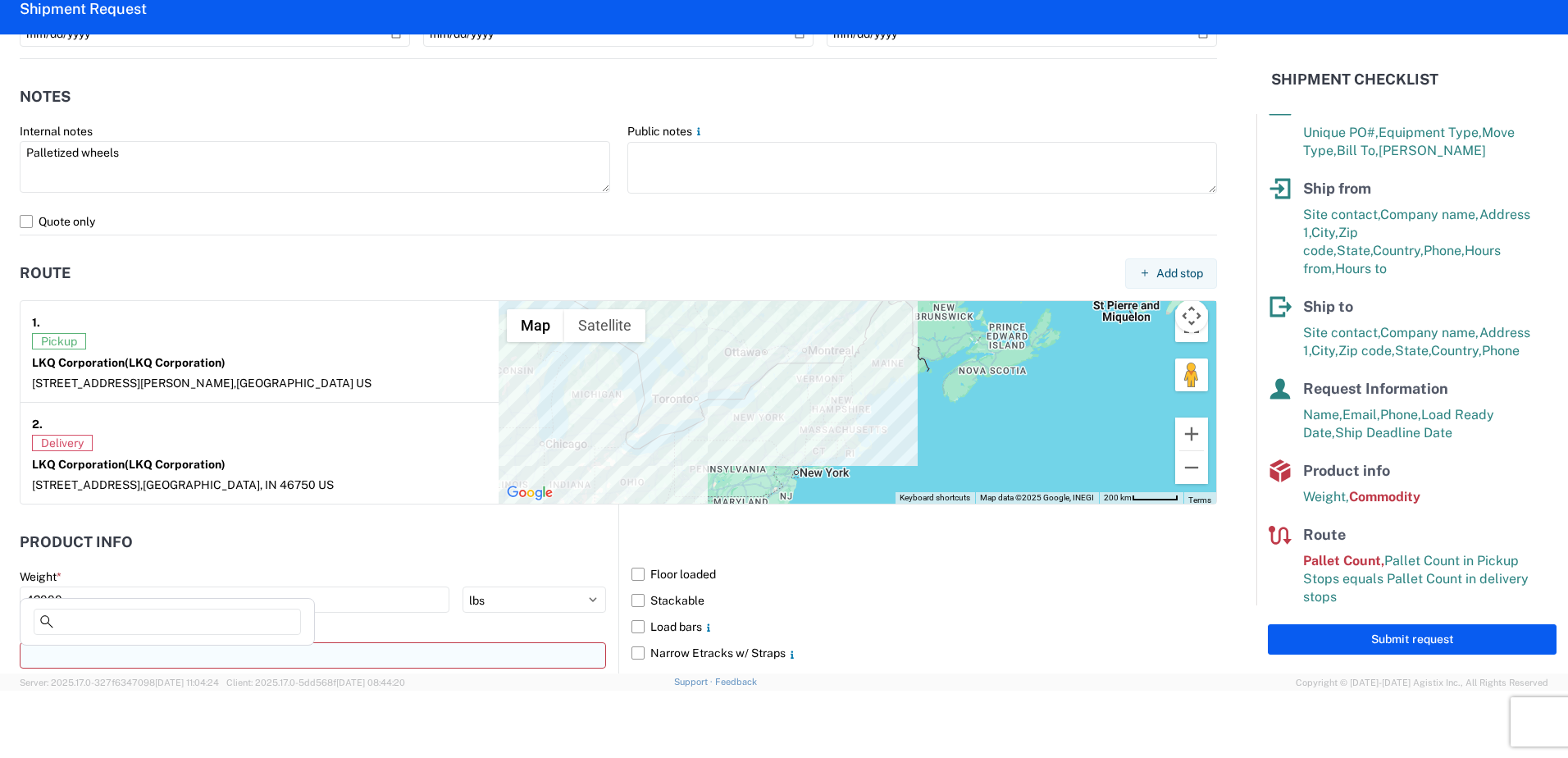
scroll to position [0, 0]
click at [100, 657] on input at bounding box center [313, 655] width 587 height 26
type input "A"
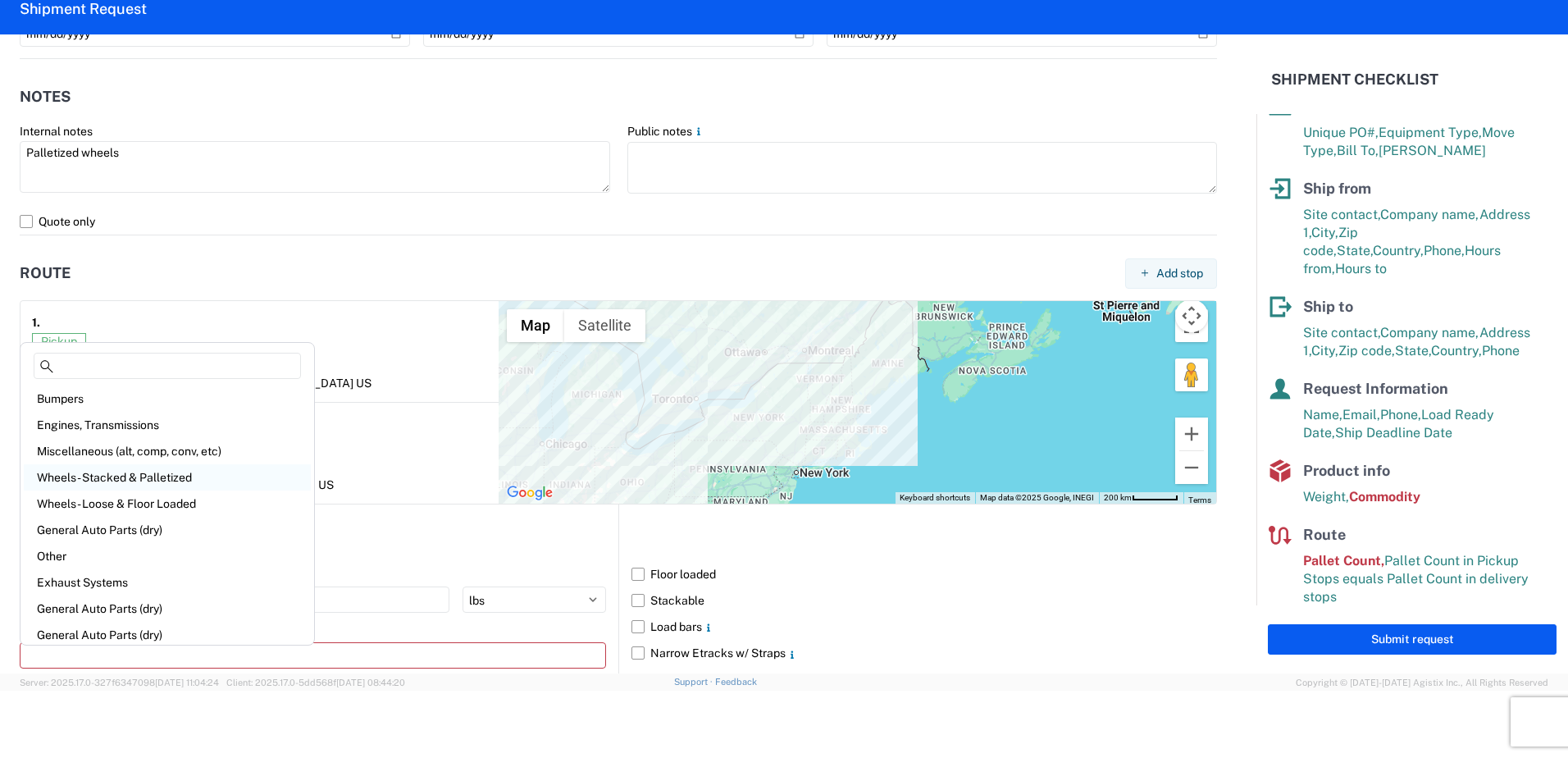
click at [121, 482] on div "Wheels - Stacked & Palletized" at bounding box center [167, 477] width 287 height 26
type input "Wheels - Stacked & Palletized"
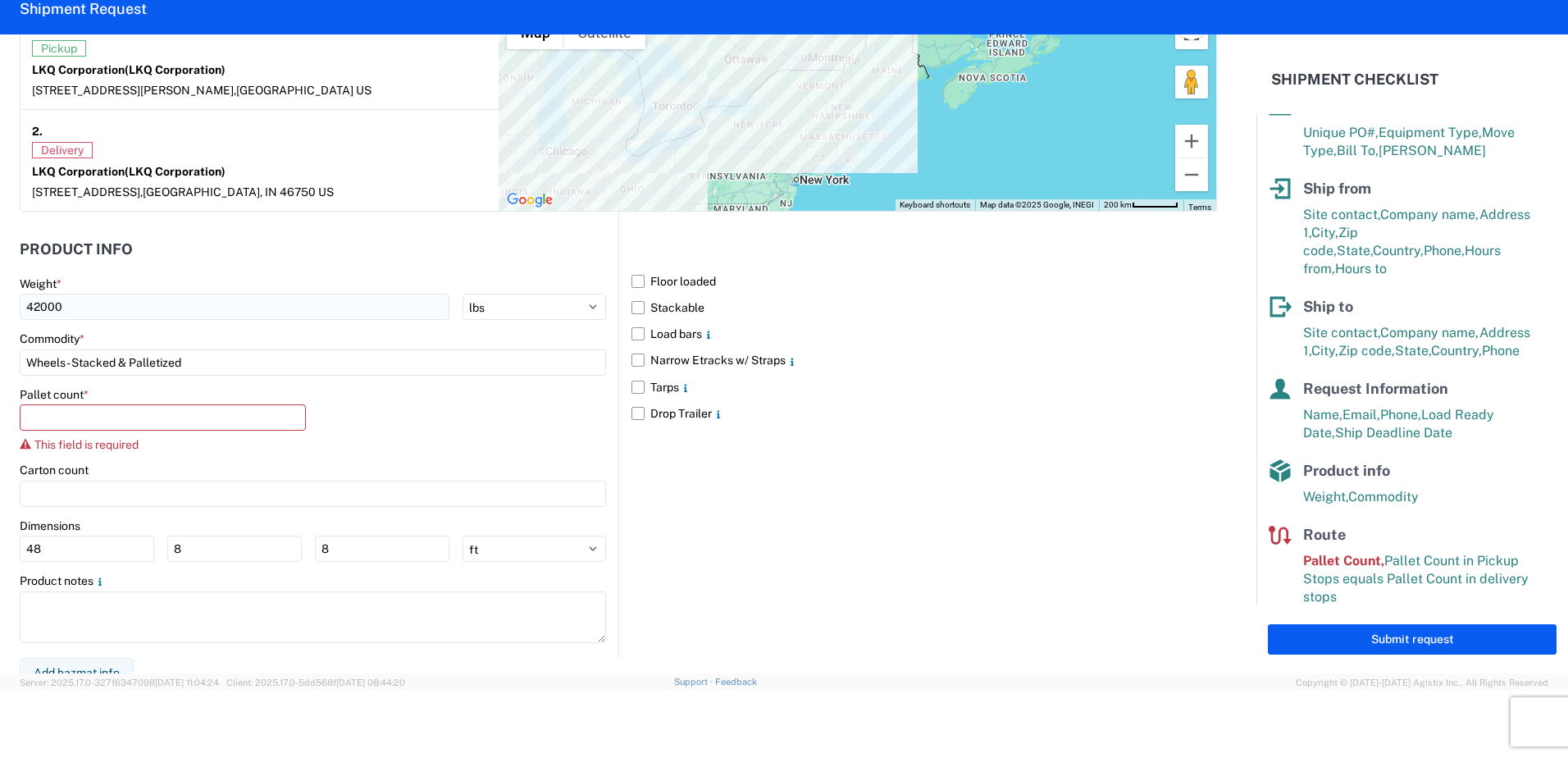
scroll to position [1348, 0]
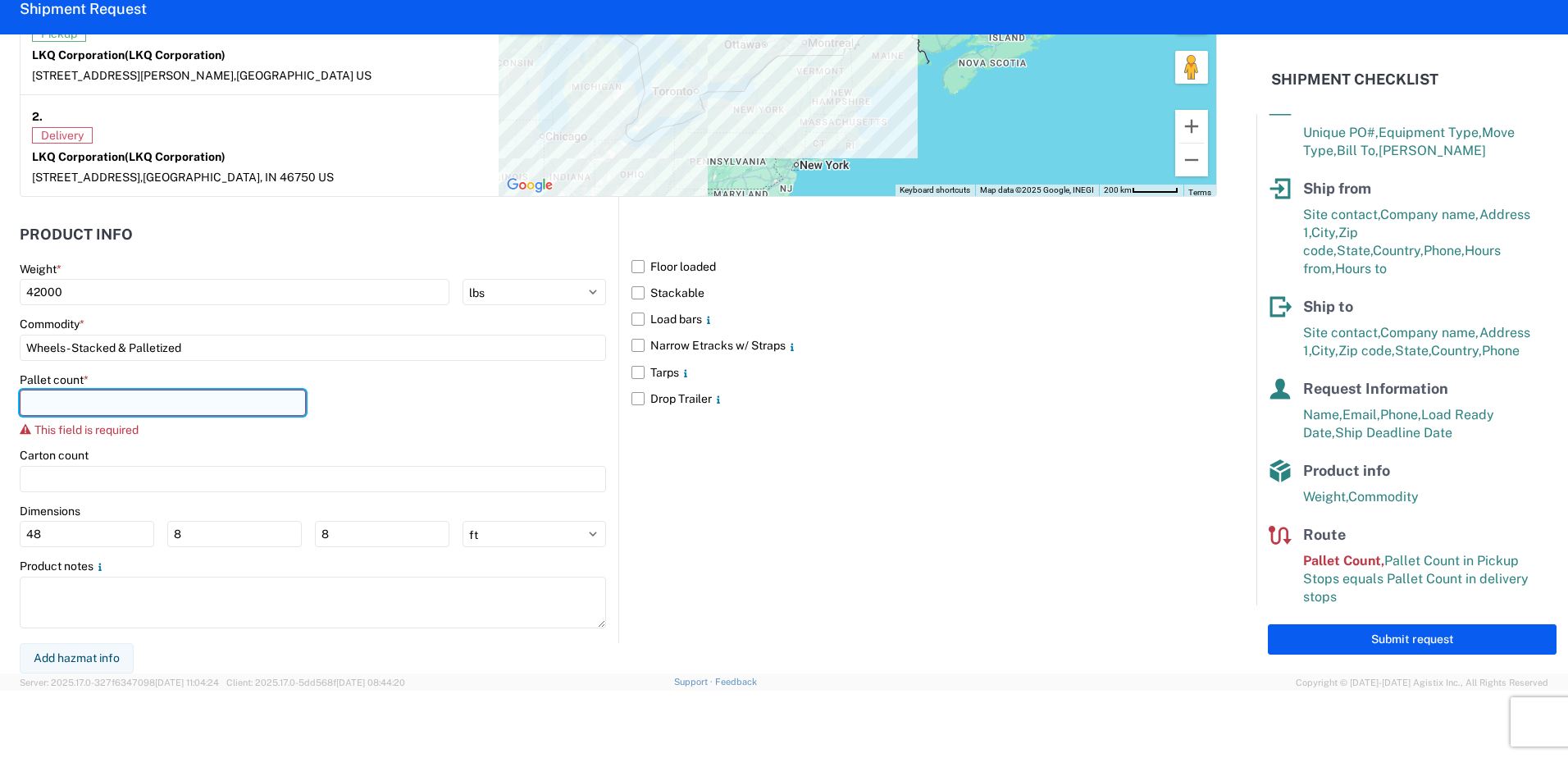
click at [117, 399] on input "number" at bounding box center [162, 403] width 286 height 26
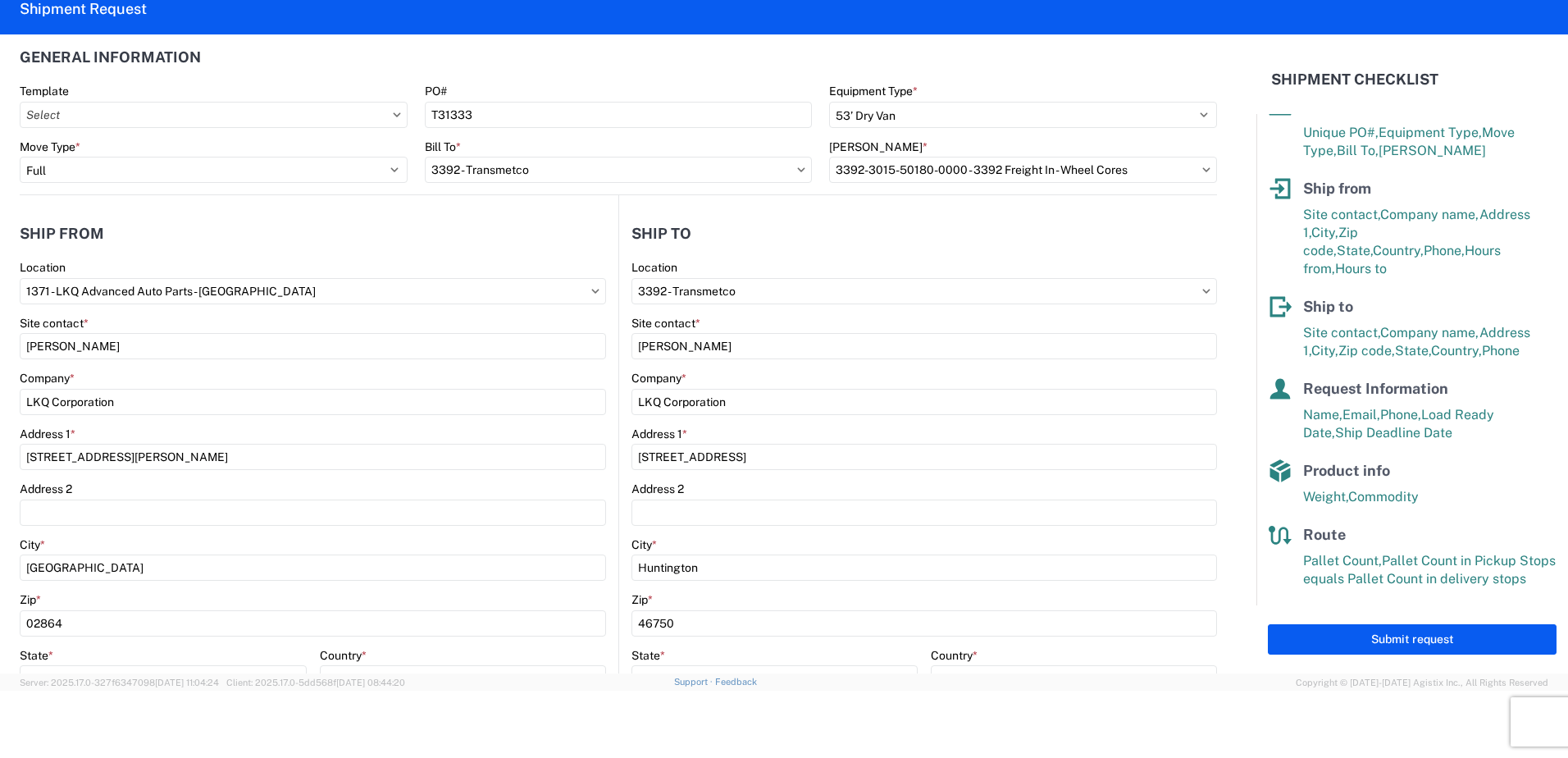
scroll to position [0, 0]
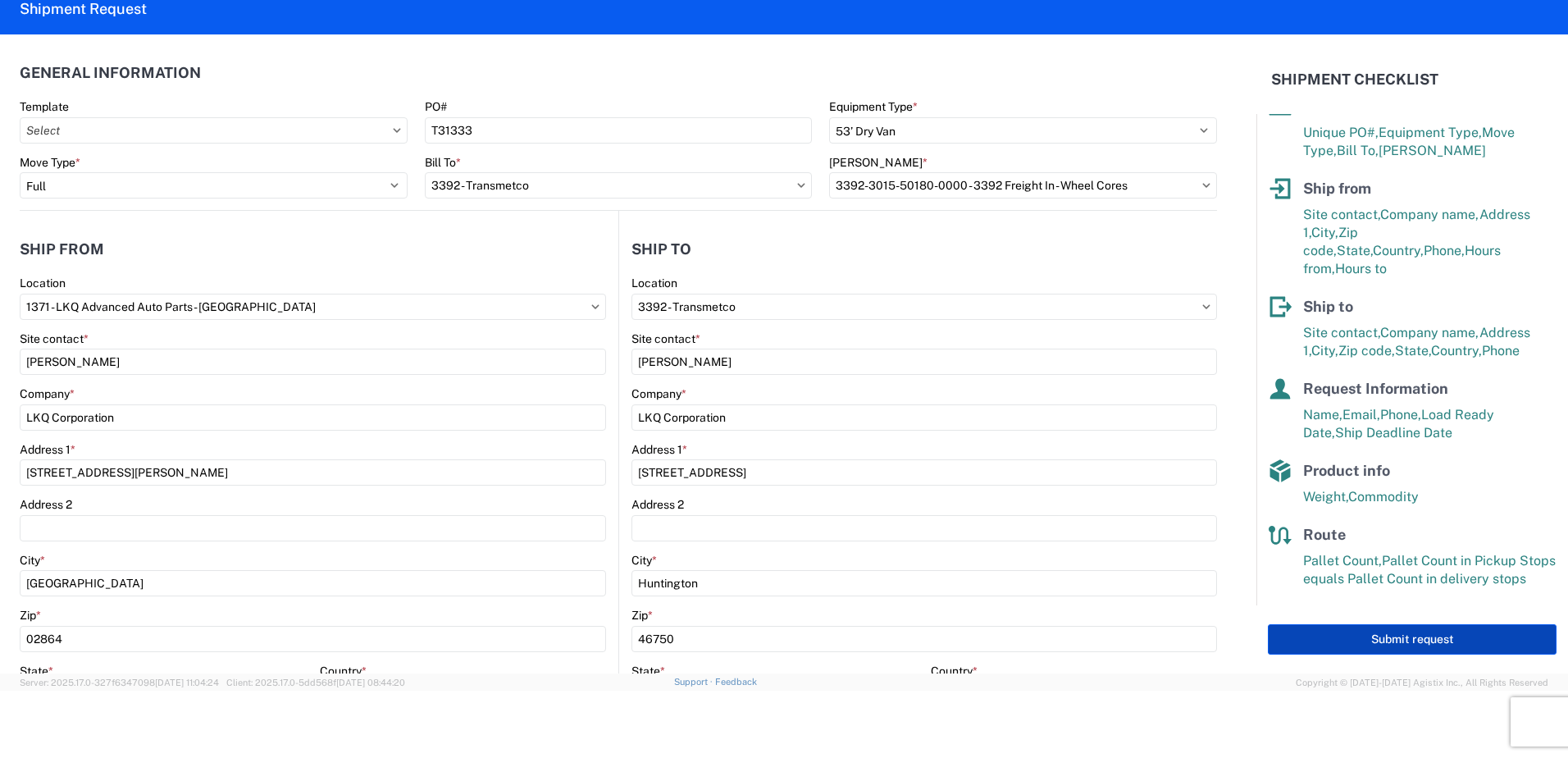
type input "44"
click at [1387, 642] on button "Submit request" at bounding box center [1412, 639] width 289 height 30
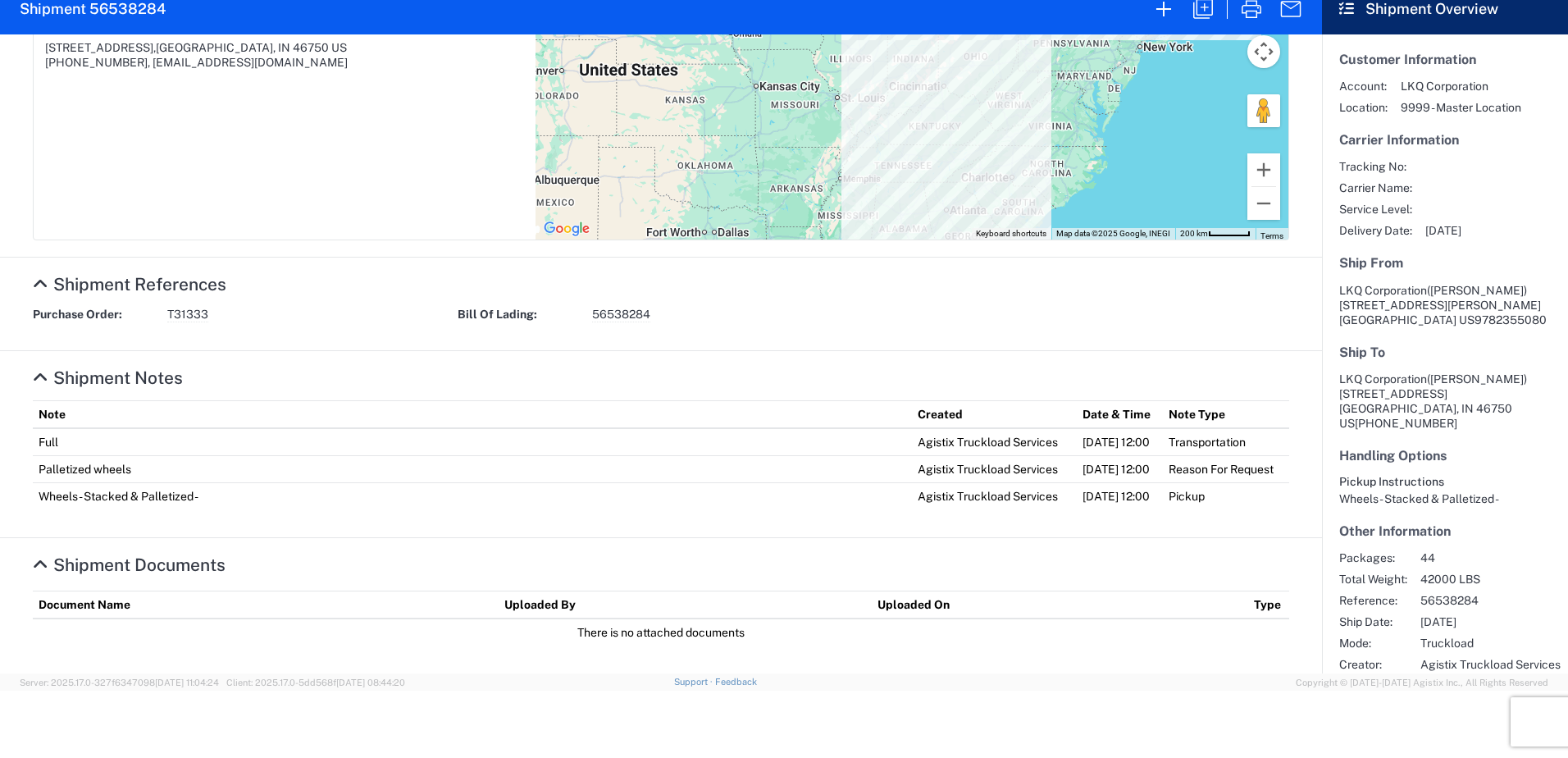
scroll to position [455, 0]
